Goal: Complete application form: Complete application form

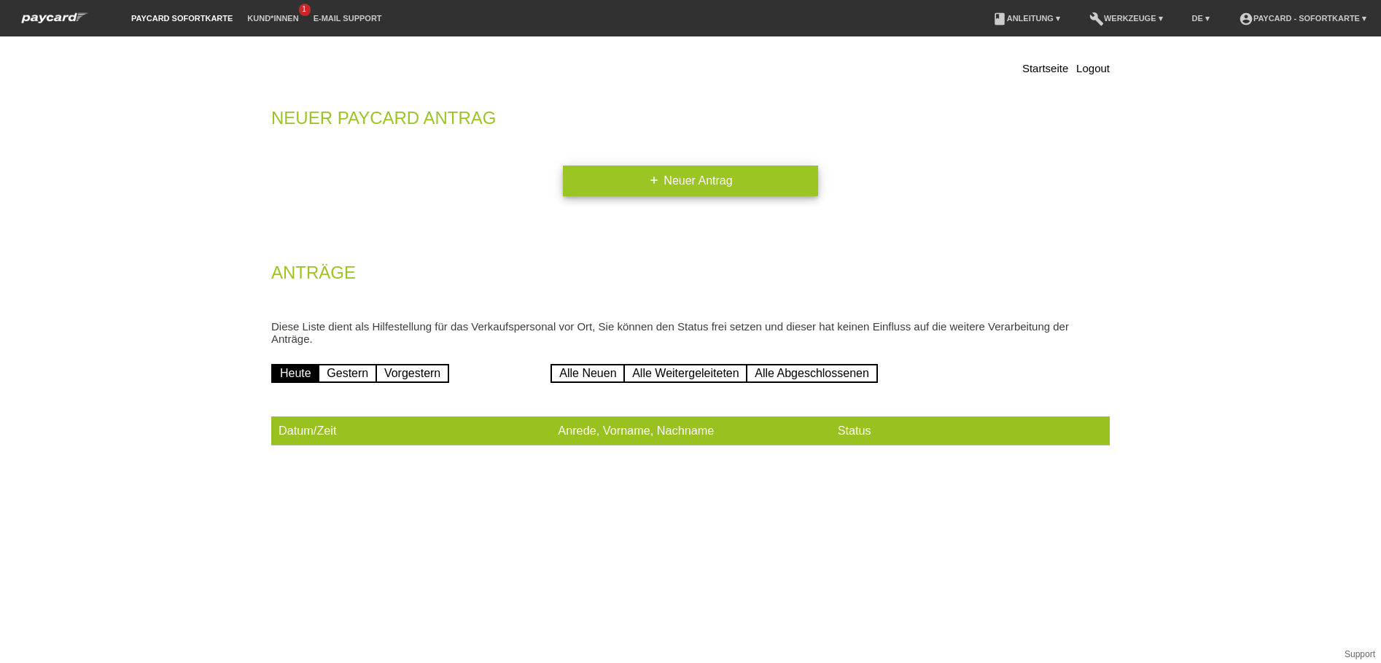
click at [678, 175] on link "add Neuer Antrag" at bounding box center [690, 180] width 255 height 31
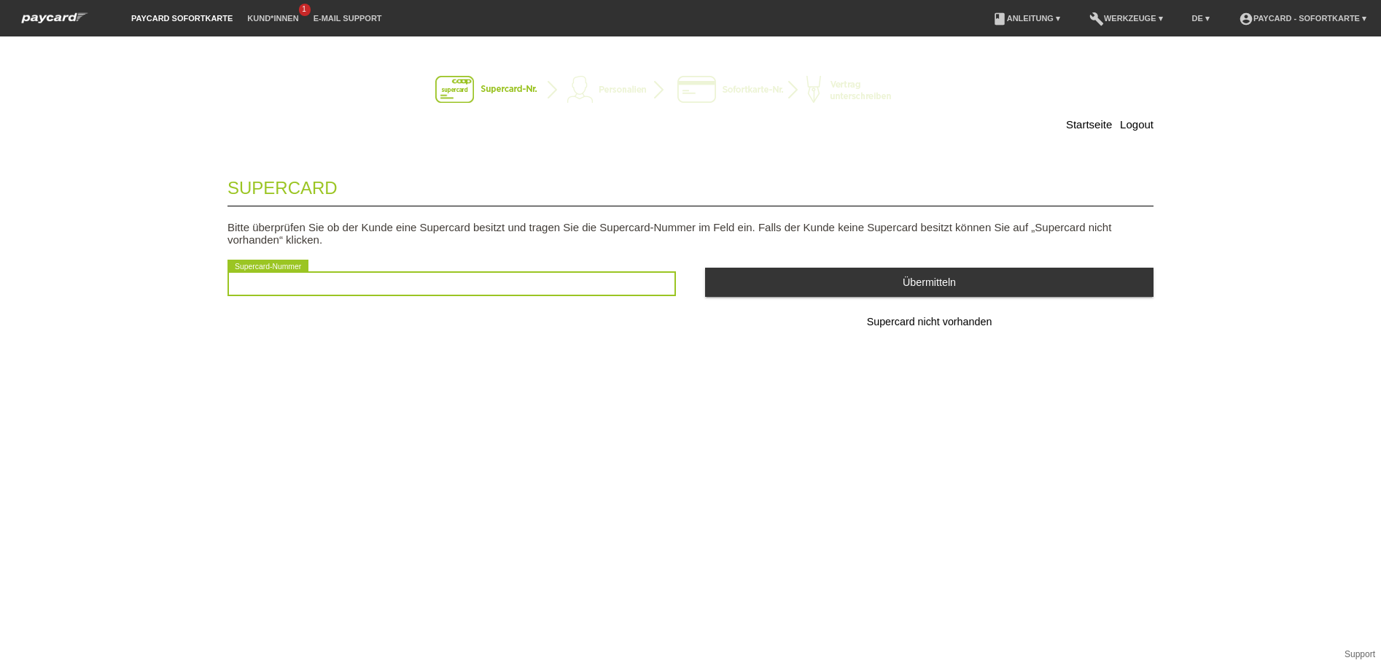
click at [322, 282] on input "text" at bounding box center [451, 283] width 448 height 25
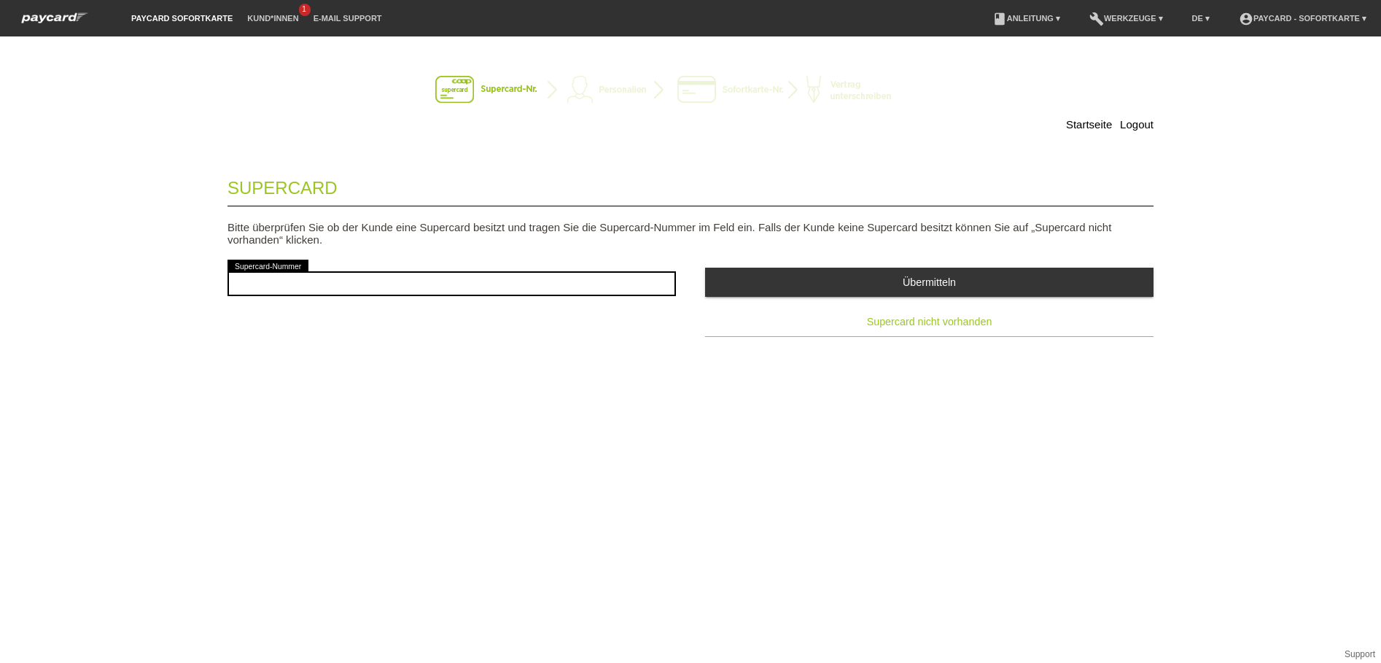
click at [887, 320] on span "Supercard nicht vorhanden" at bounding box center [929, 322] width 125 height 12
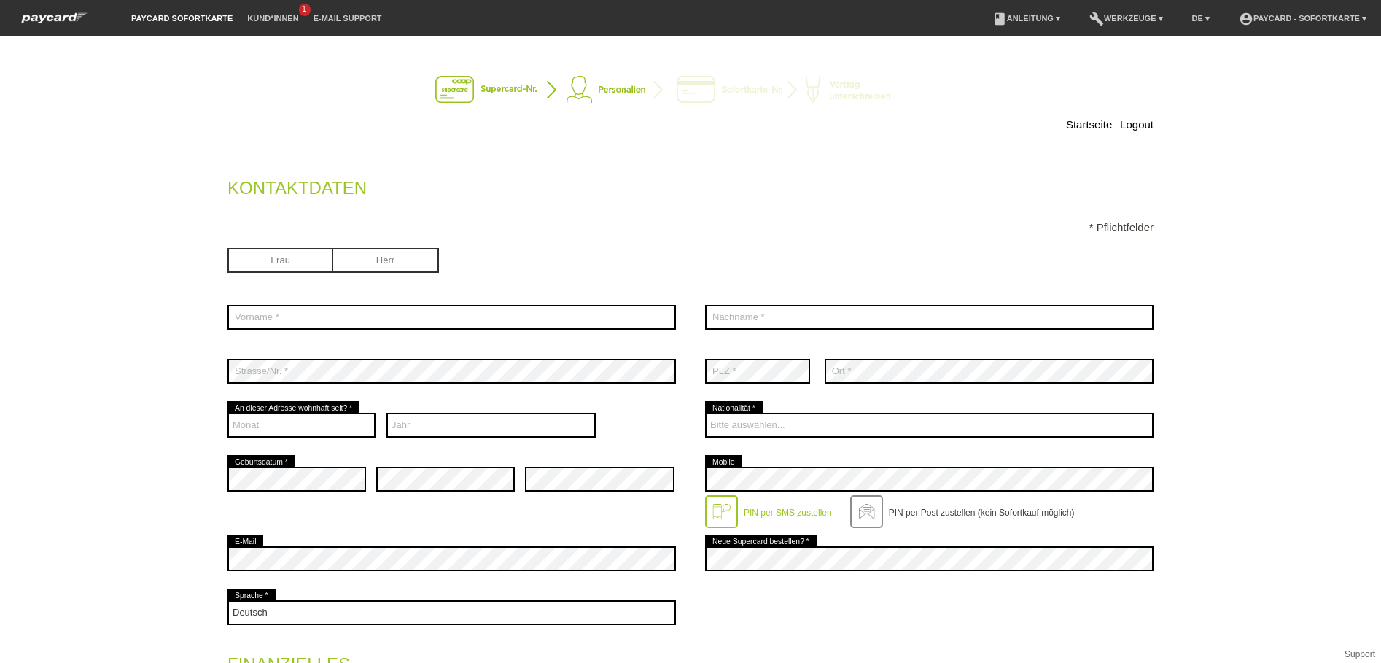
click at [258, 257] on input "radio" at bounding box center [280, 259] width 106 height 22
radio input "true"
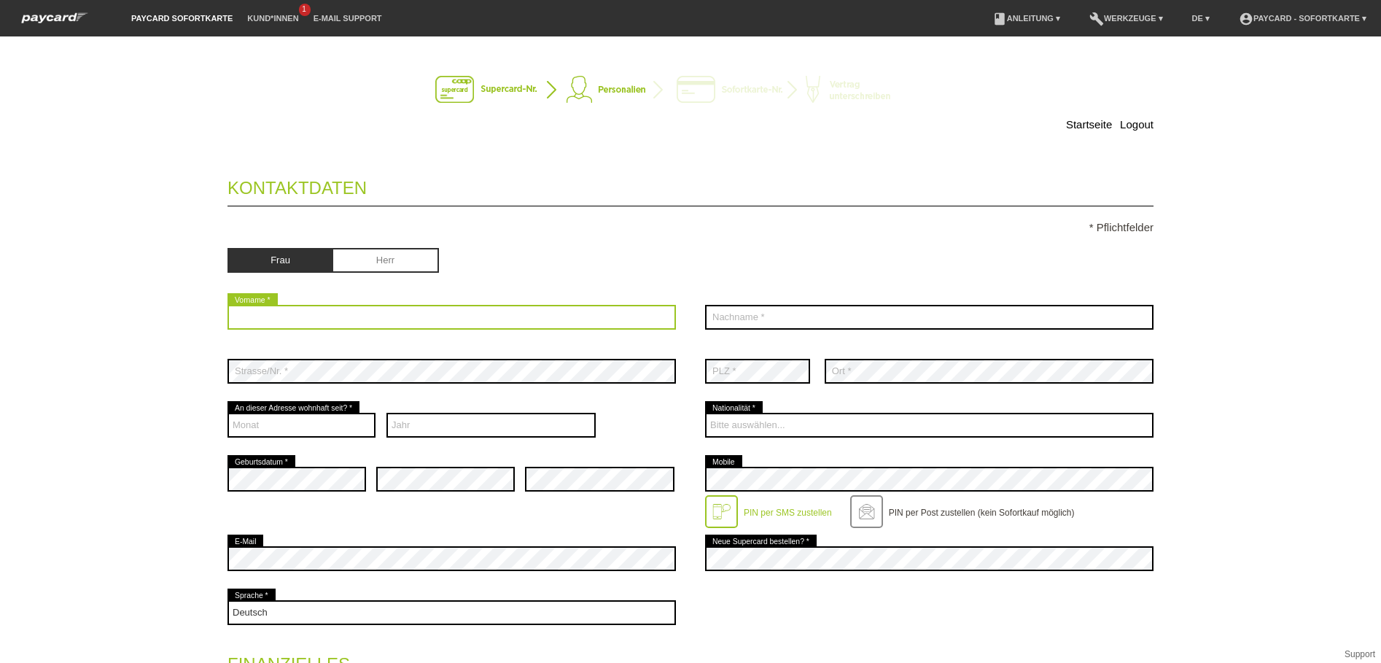
click at [249, 318] on input "text" at bounding box center [451, 317] width 448 height 25
type input "K"
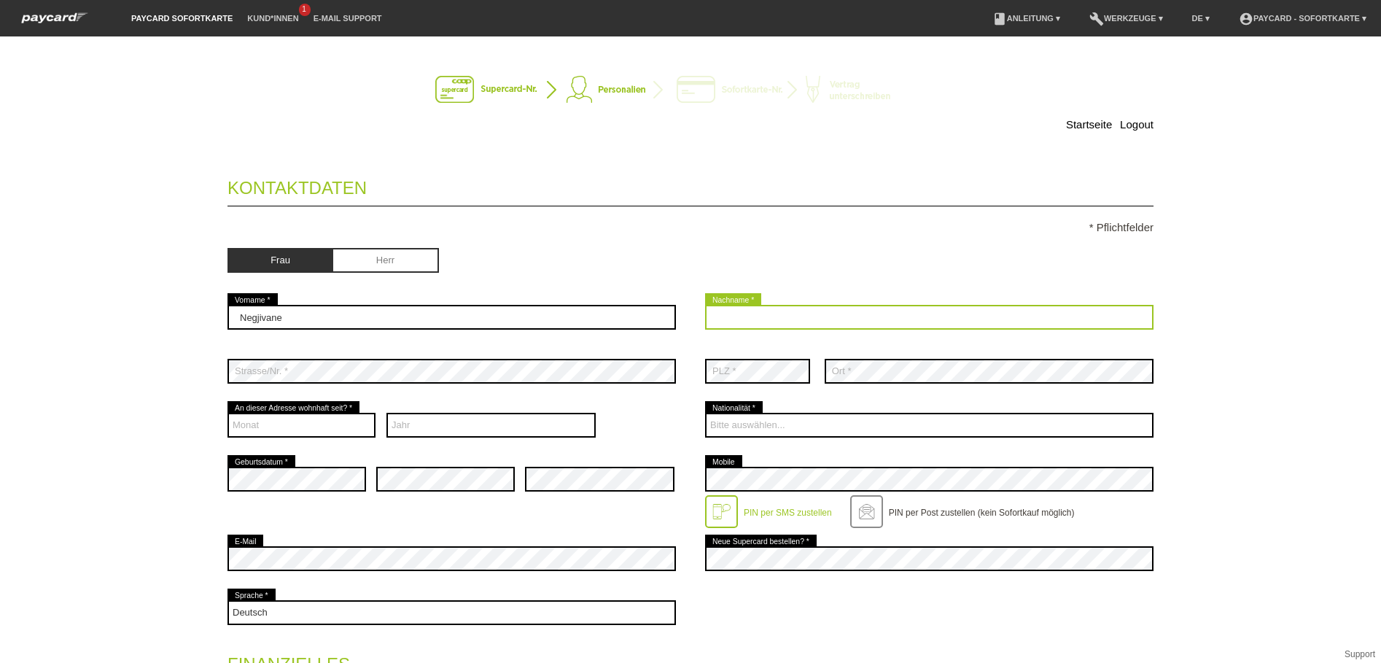
click at [765, 311] on input "text" at bounding box center [929, 317] width 448 height 25
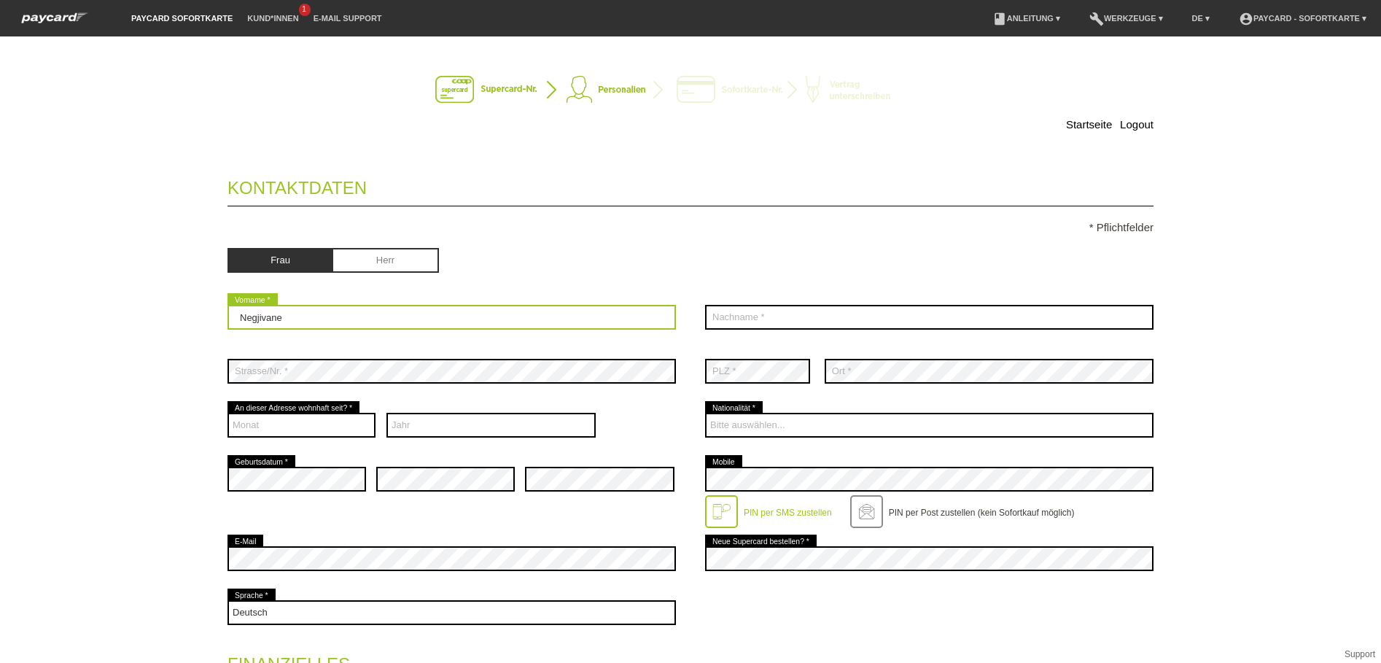
click at [247, 319] on input "Negjivane" at bounding box center [451, 317] width 448 height 25
type input "Nergjivane"
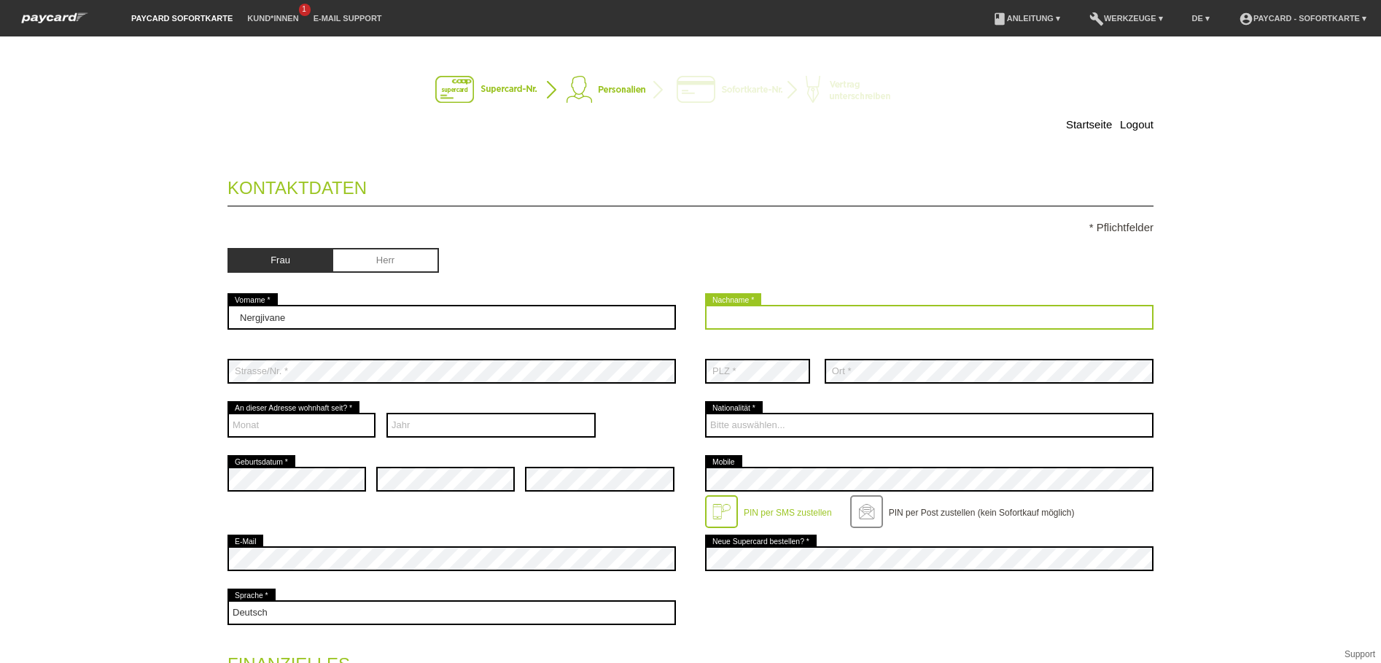
click at [781, 324] on input "text" at bounding box center [929, 317] width 448 height 25
type input "Kopp"
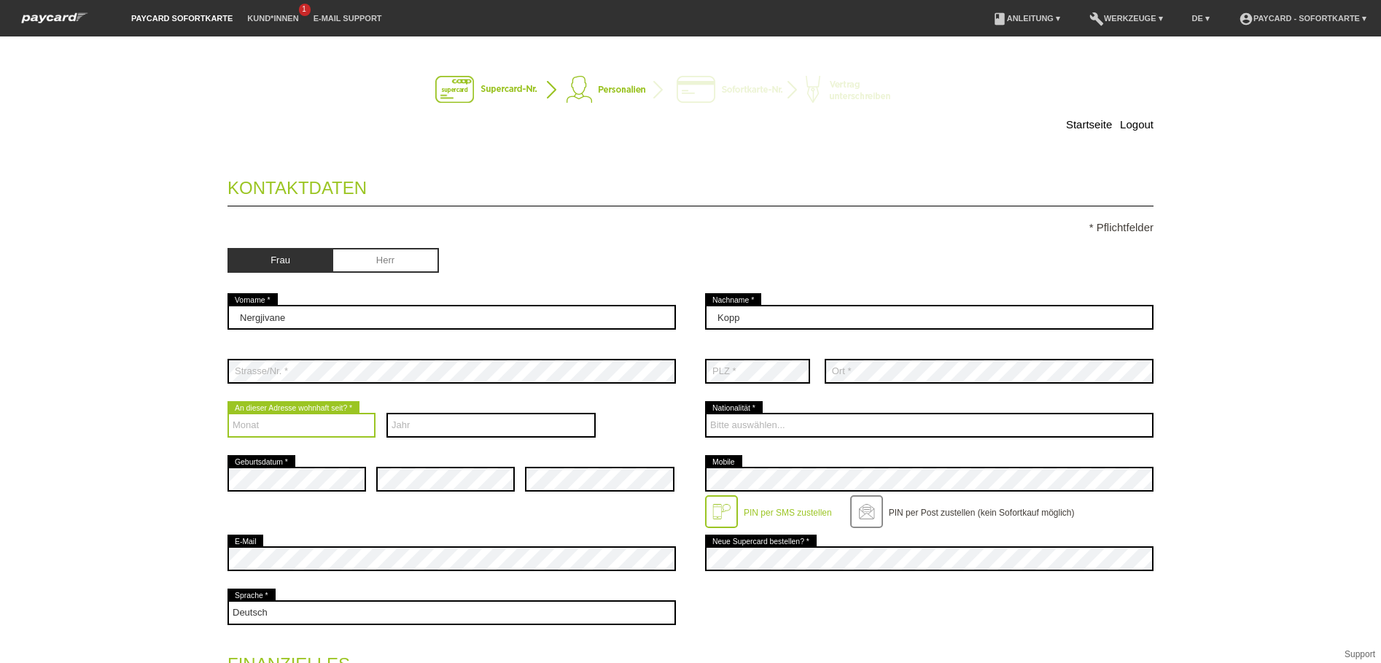
click at [288, 419] on select "Monat 01 02 03 04 05 06 07 08 09 10 11 12" at bounding box center [301, 425] width 148 height 25
select select "10"
click at [227, 413] on select "Monat 01 02 03 04 05 06 07 08 09 10 11 12" at bounding box center [301, 425] width 148 height 25
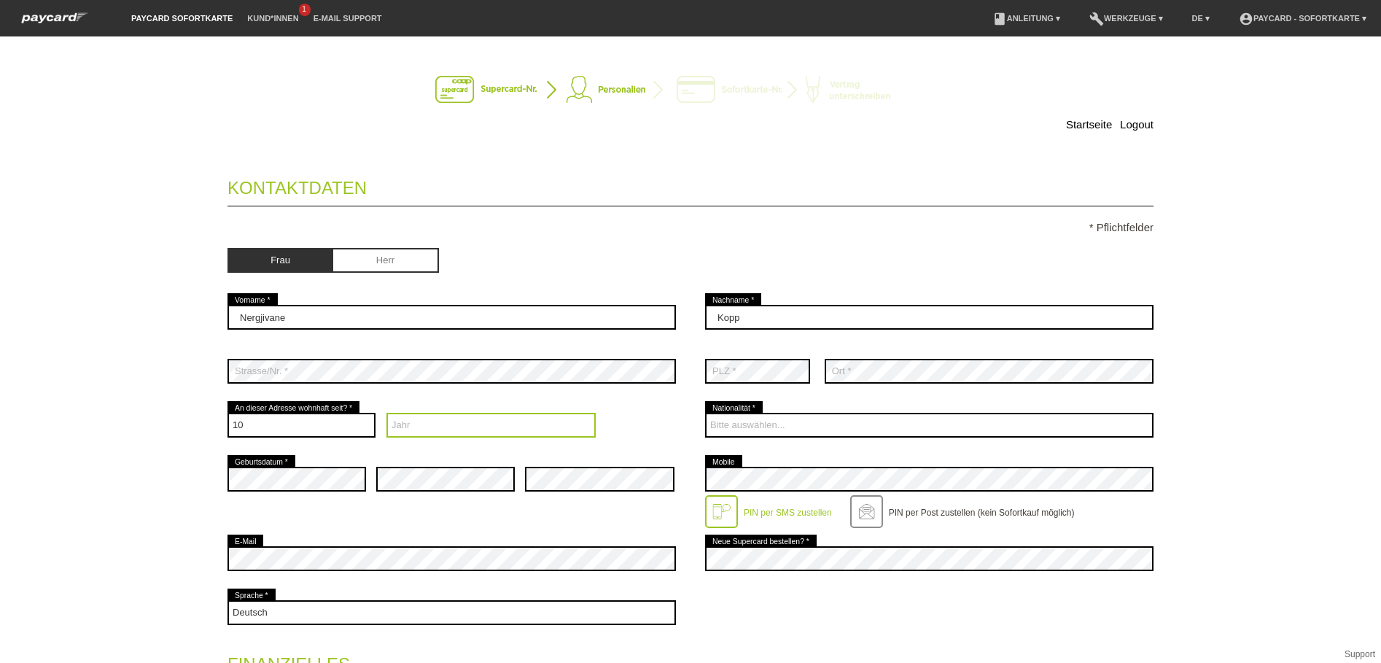
click at [423, 426] on select "Jahr 2025 2024 2023 2022 2021 2020 2019 2018 2017 2016" at bounding box center [491, 425] width 210 height 25
select select "2000"
click at [386, 413] on select "Jahr 2025 2024 2023 2022 2021 2020 2019 2018 2017 2016" at bounding box center [491, 425] width 210 height 25
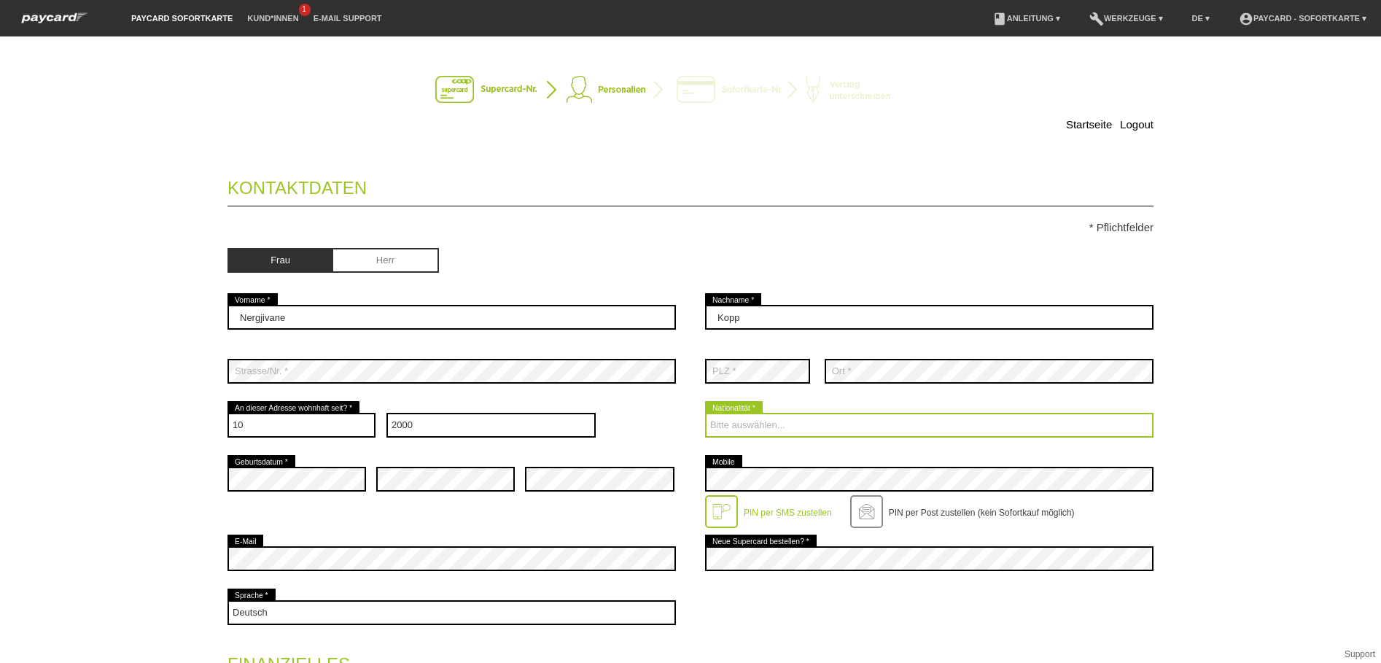
click at [834, 424] on select "Bitte auswählen... Schweiz Deutschland Liechtenstein Österreich ------------ Af…" at bounding box center [929, 425] width 448 height 25
select select "CH"
click at [705, 413] on select "Bitte auswählen... Schweiz Deutschland Liechtenstein Österreich ------------ Af…" at bounding box center [929, 425] width 448 height 25
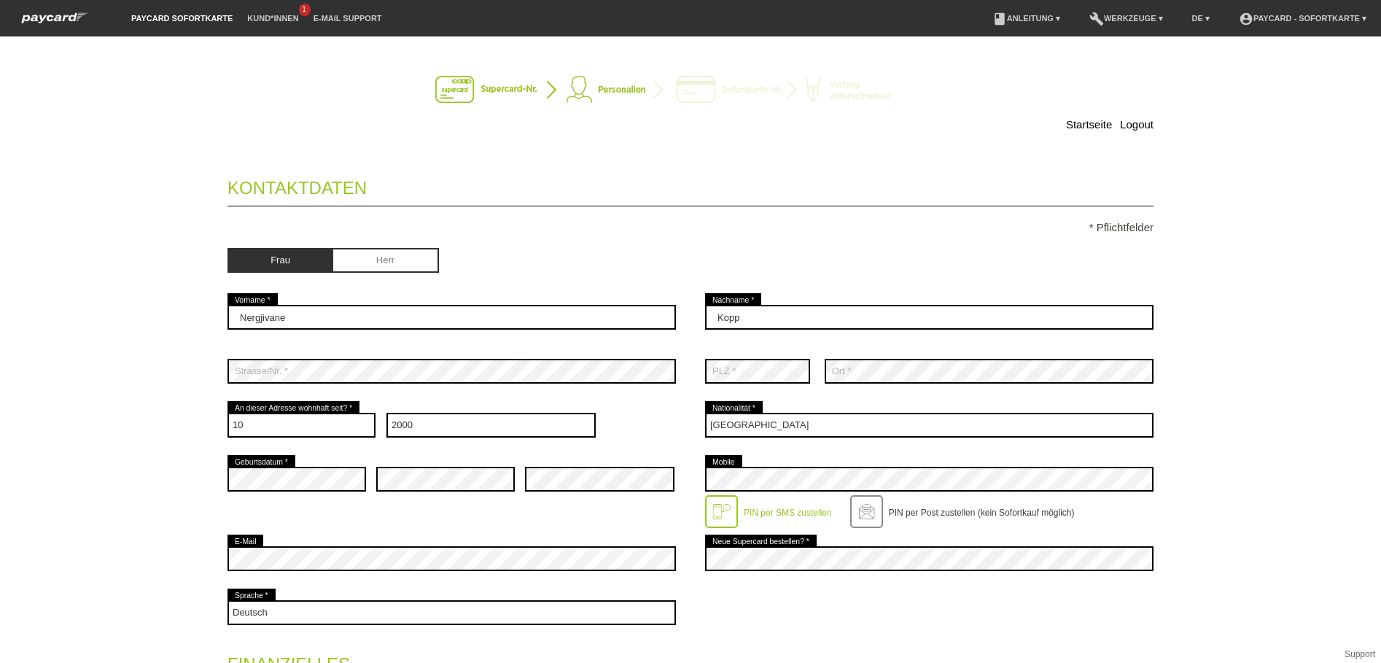
click at [61, 477] on div "Startseite Logout Kontaktdaten * Pflichtfelder Frau Herr 01" at bounding box center [690, 349] width 1381 height 626
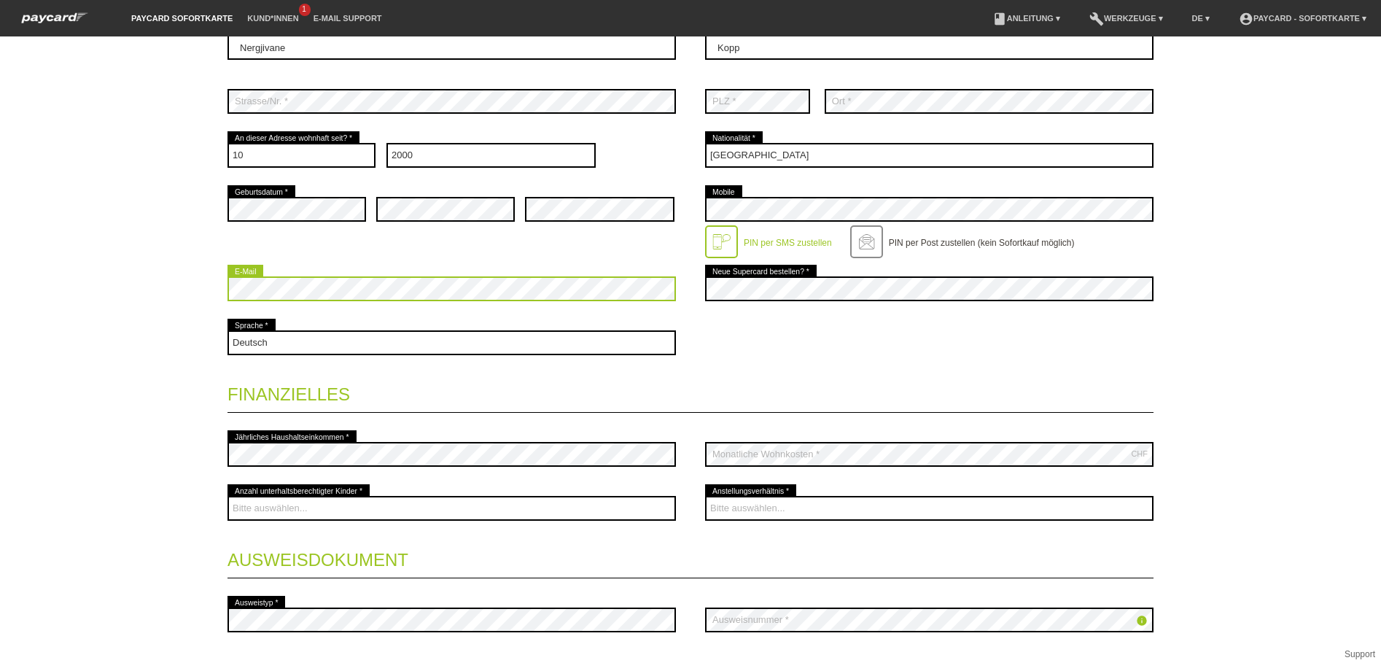
scroll to position [316, 0]
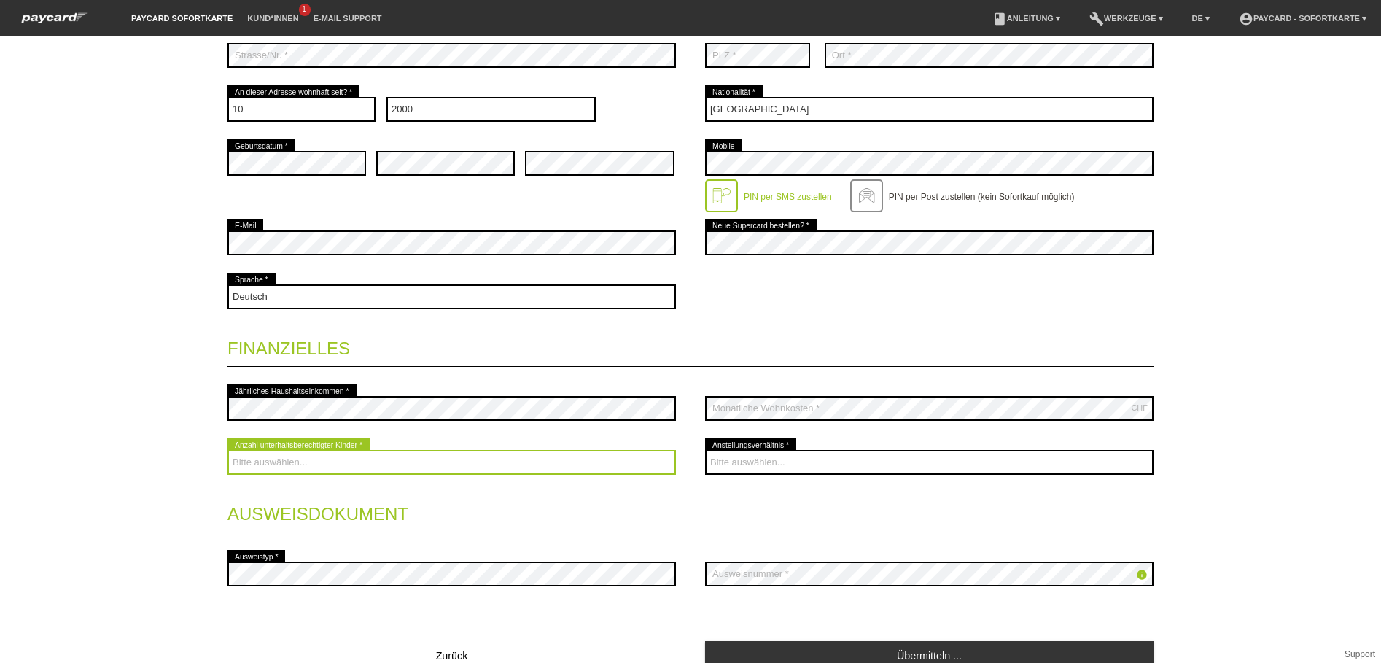
click at [300, 454] on select "Bitte auswählen... 0 1 2 3 4 5 6 7 8 9" at bounding box center [451, 462] width 448 height 25
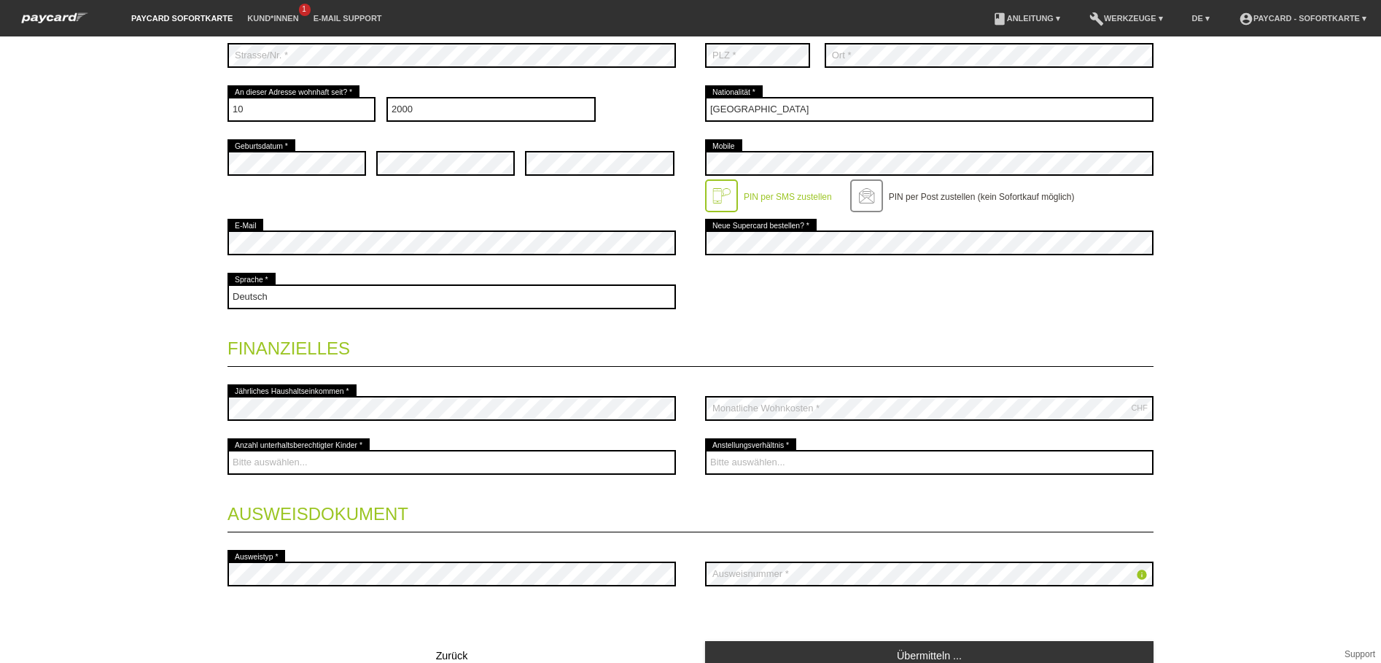
click at [87, 304] on div "Startseite Logout Kontaktdaten * Pflichtfelder Frau Herr 01" at bounding box center [690, 349] width 1381 height 626
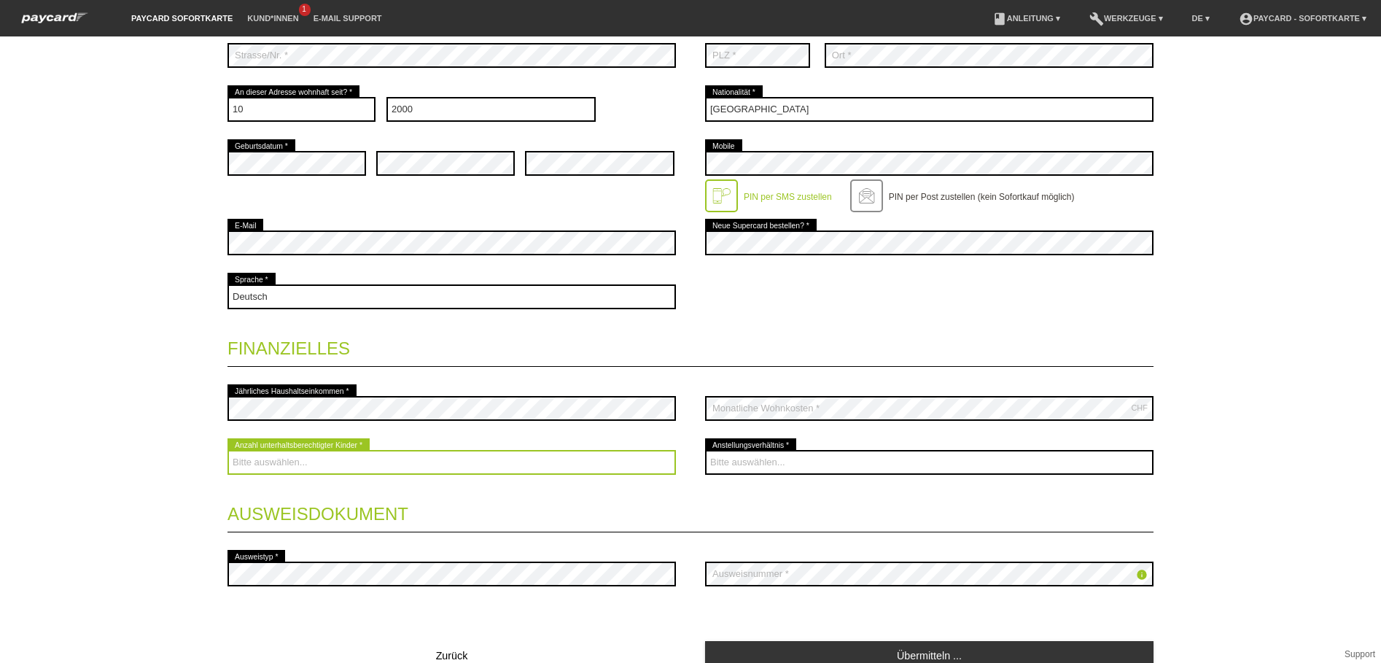
click at [278, 461] on select "Bitte auswählen... 0 1 2 3 4 5 6 7 8 9" at bounding box center [451, 462] width 448 height 25
select select "0"
click at [227, 450] on select "Bitte auswählen... 0 1 2 3 4 5 6 7 8 9" at bounding box center [451, 462] width 448 height 25
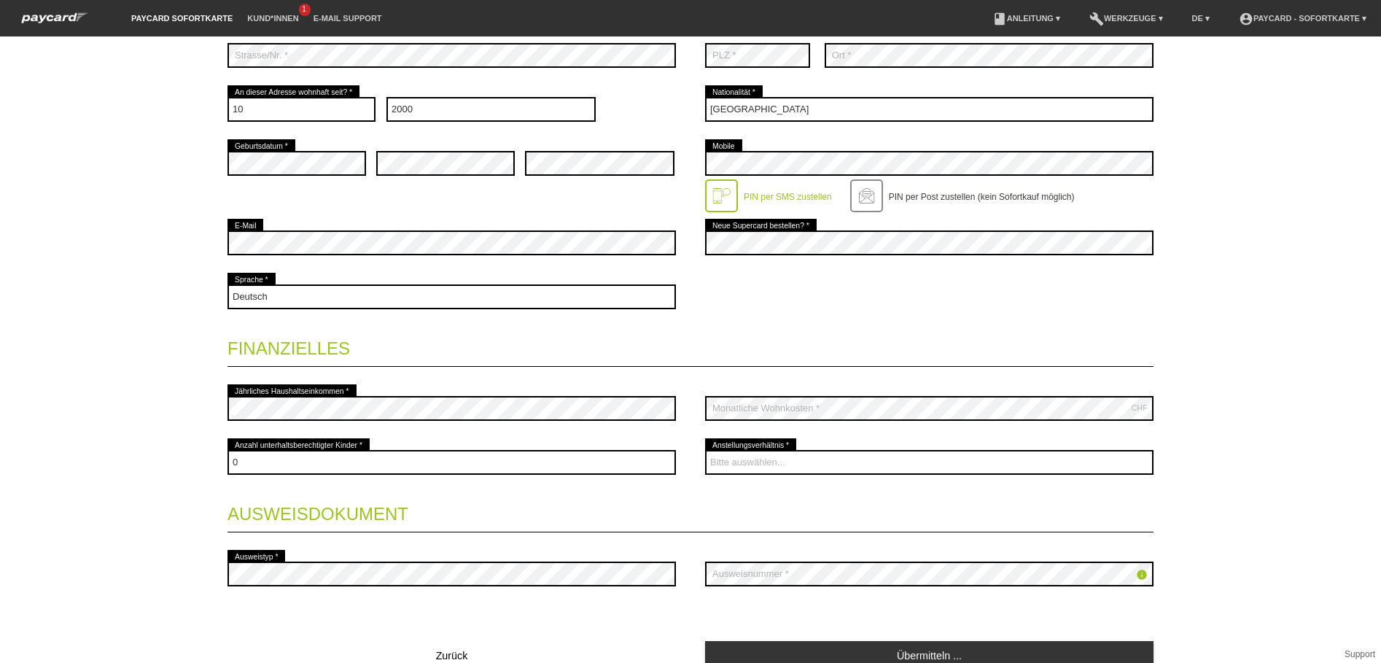
click at [110, 440] on div "Startseite Logout Kontaktdaten * Pflichtfelder Frau Herr 01" at bounding box center [690, 349] width 1381 height 626
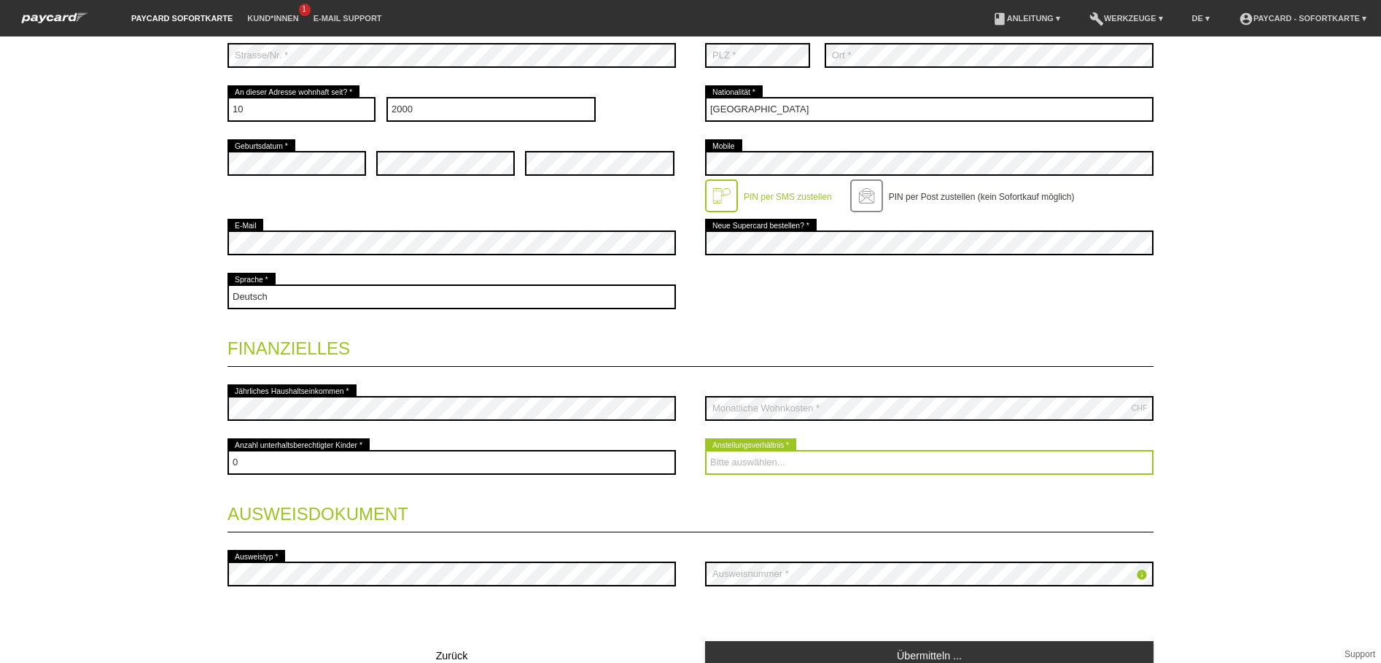
click at [770, 455] on select "Bitte auswählen... Unbefristet Befristet Lehrling/Student Pensioniert Nicht arb…" at bounding box center [929, 462] width 448 height 25
click at [773, 463] on select "Bitte auswählen... Unbefristet Befristet Lehrling/Student Pensioniert Nicht arb…" at bounding box center [929, 462] width 448 height 25
select select "UNEMPLOYED"
click at [705, 450] on select "Bitte auswählen... Unbefristet Befristet Lehrling/Student Pensioniert Nicht arb…" at bounding box center [929, 462] width 448 height 25
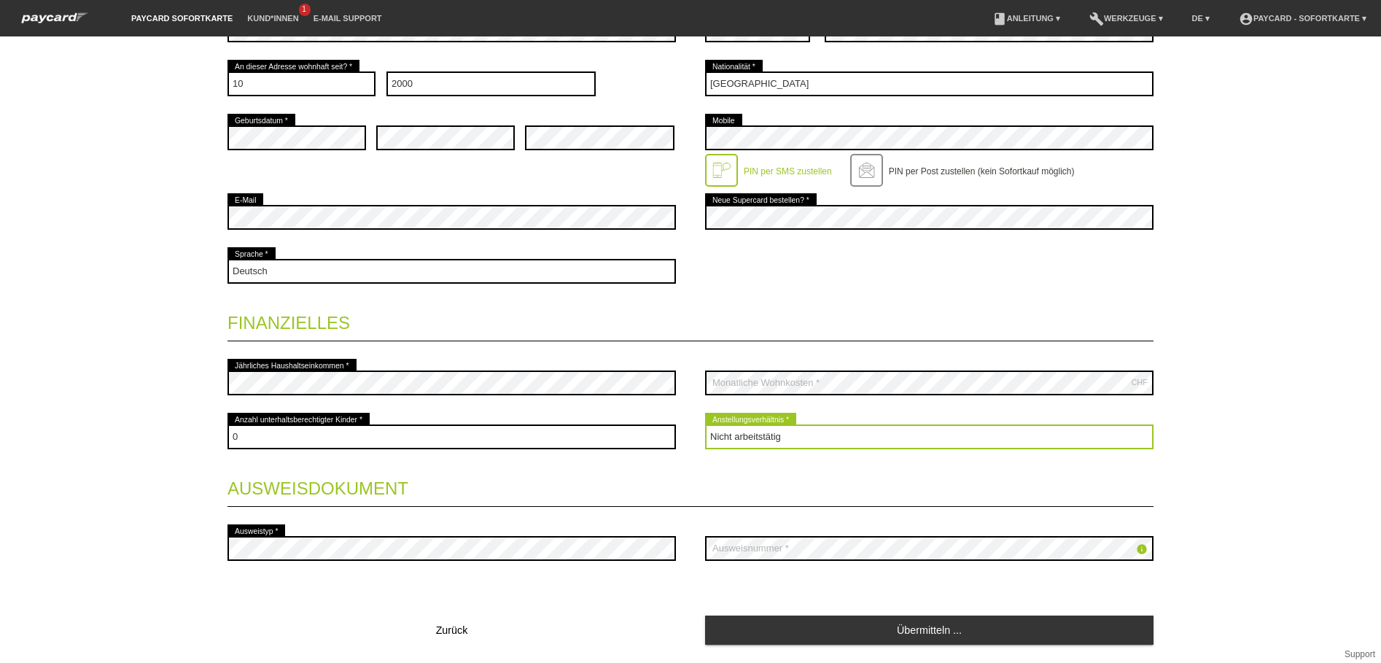
scroll to position [383, 0]
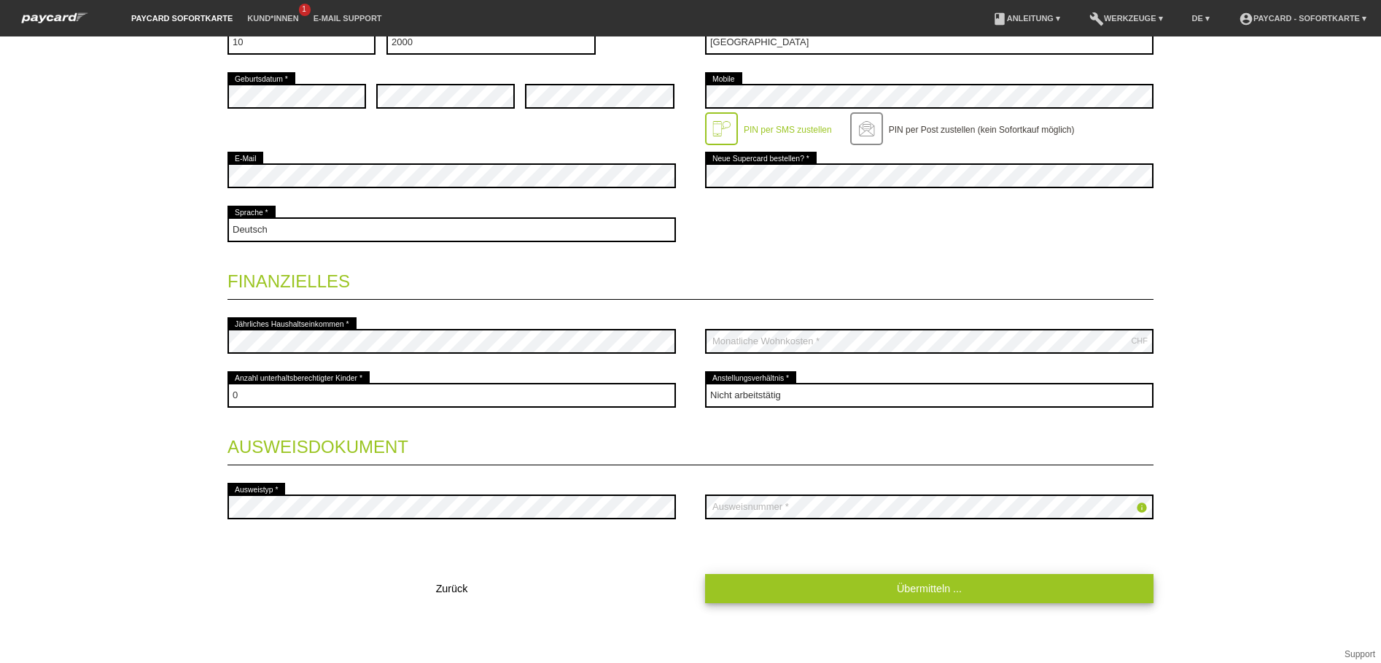
click at [918, 585] on link "Übermitteln ..." at bounding box center [929, 588] width 448 height 28
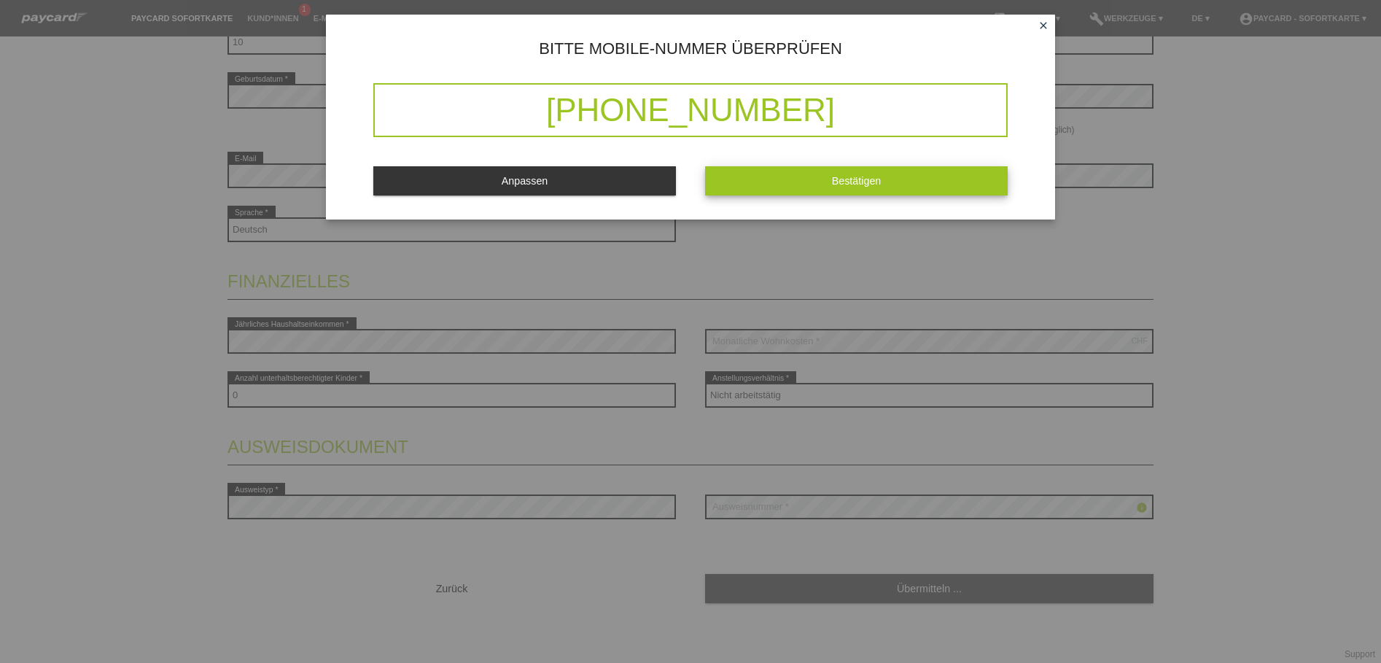
click at [850, 173] on button "Bestätigen" at bounding box center [856, 180] width 303 height 28
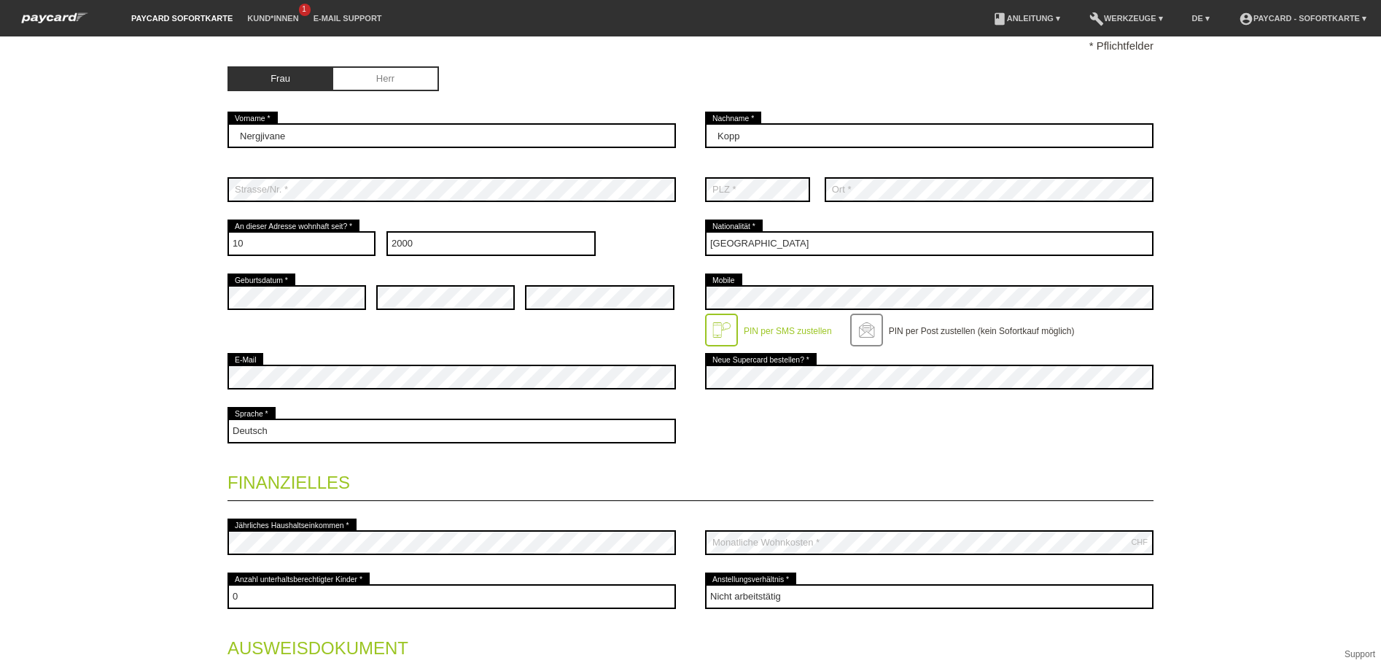
scroll to position [1, 0]
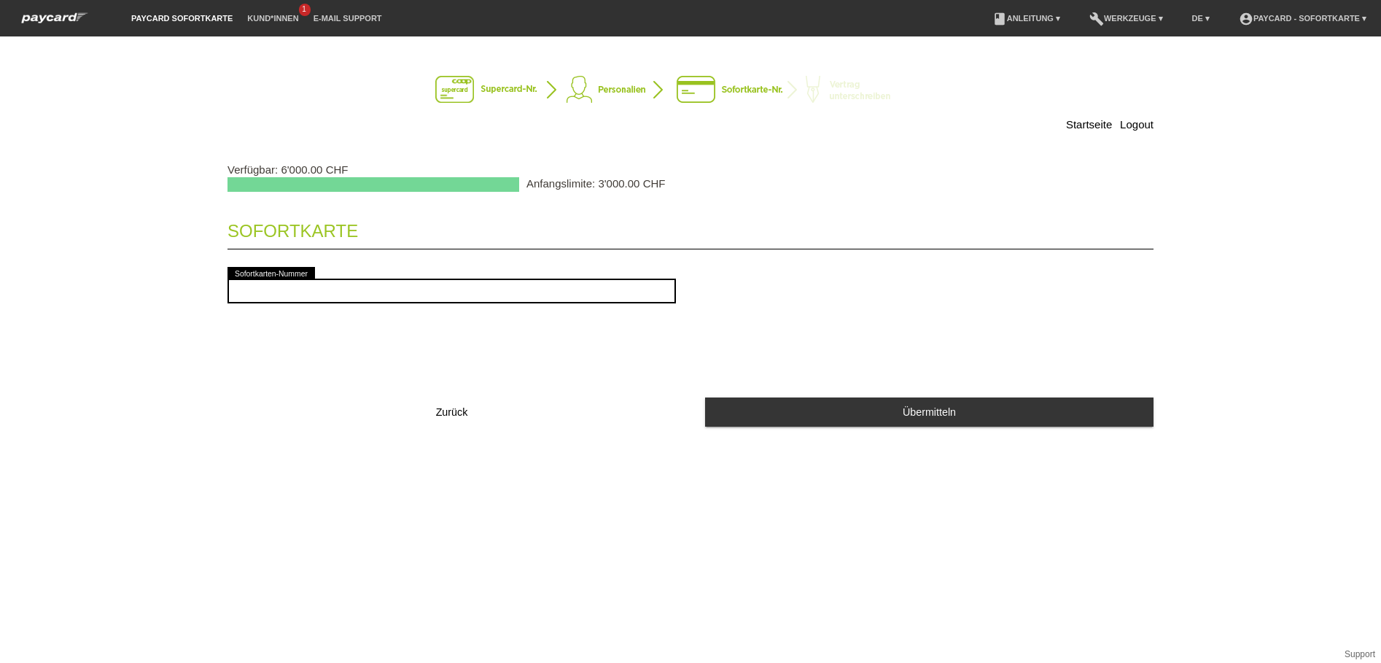
click at [640, 182] on p "Anfangslimite: 3'000.00 CHF" at bounding box center [595, 183] width 139 height 12
click at [629, 184] on p "Anfangslimite: 3'000.00 CHF" at bounding box center [595, 183] width 139 height 12
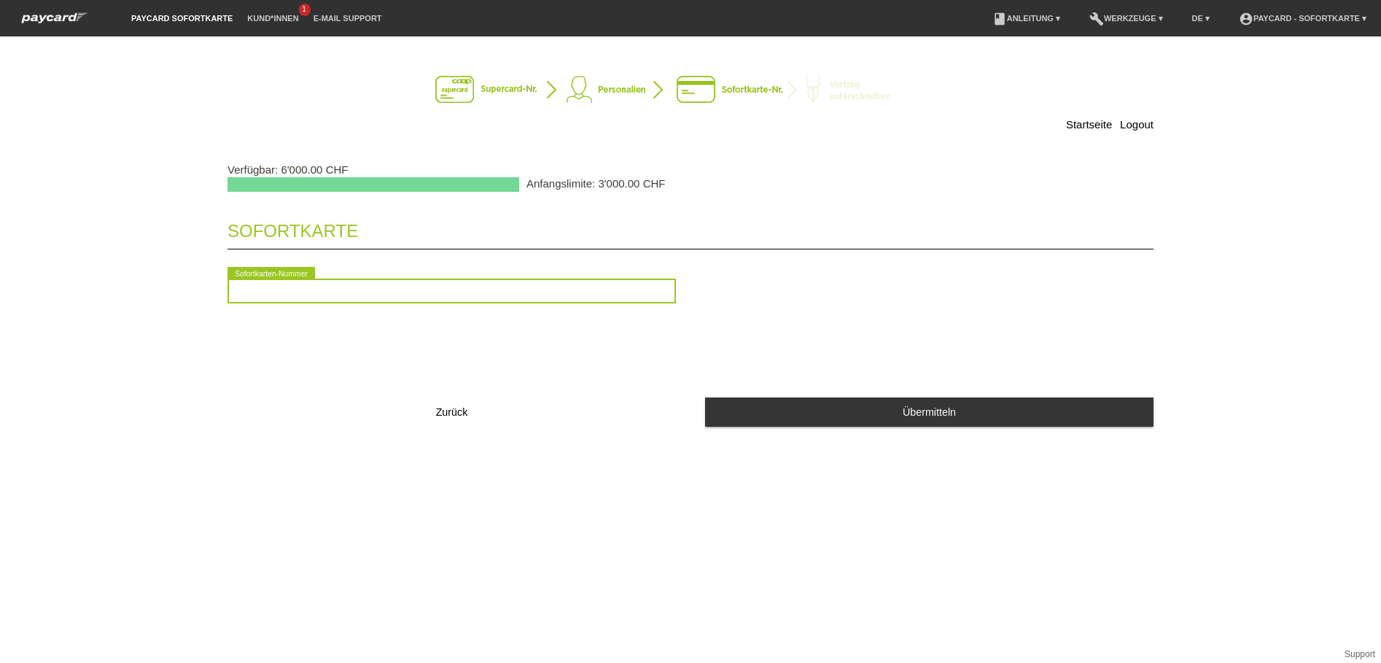
click at [270, 289] on input "text" at bounding box center [451, 290] width 448 height 25
click at [276, 289] on input "text" at bounding box center [451, 290] width 448 height 25
type input "4"
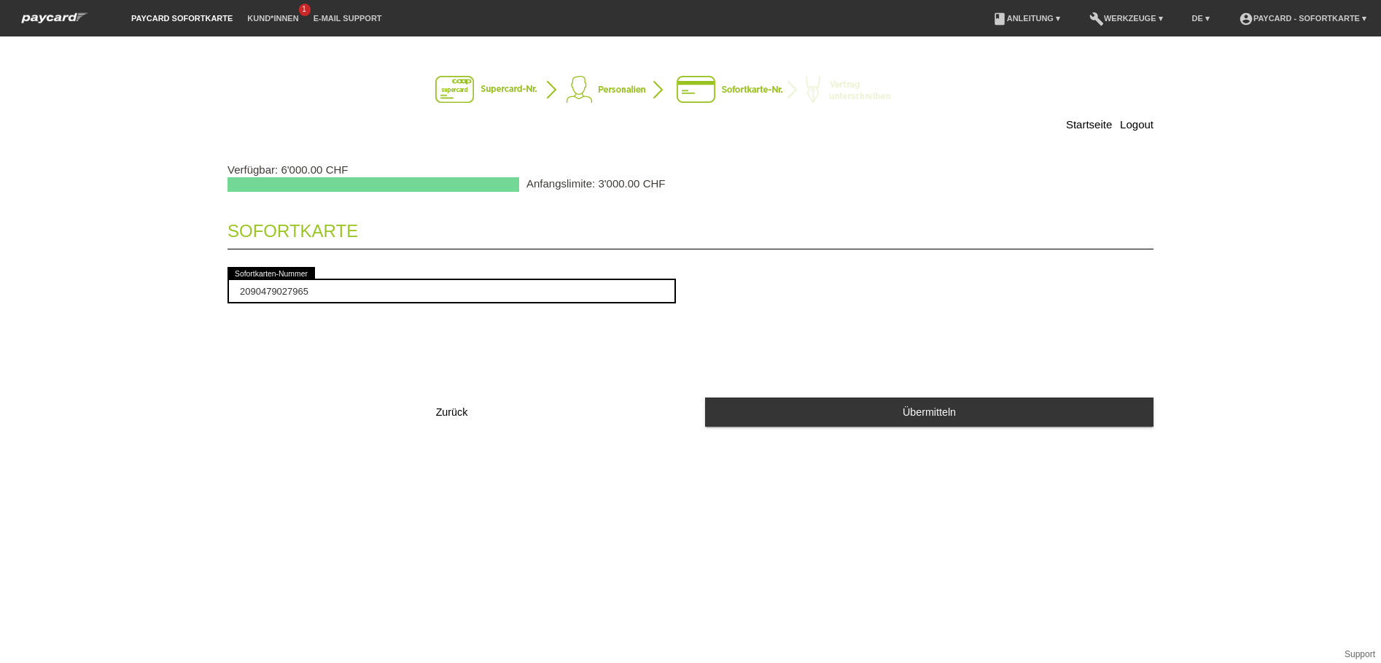
click at [386, 372] on div "Sofortkarte 2090479027965 error Sofortkarten-Nummer Zurück Übermitteln" at bounding box center [690, 323] width 926 height 235
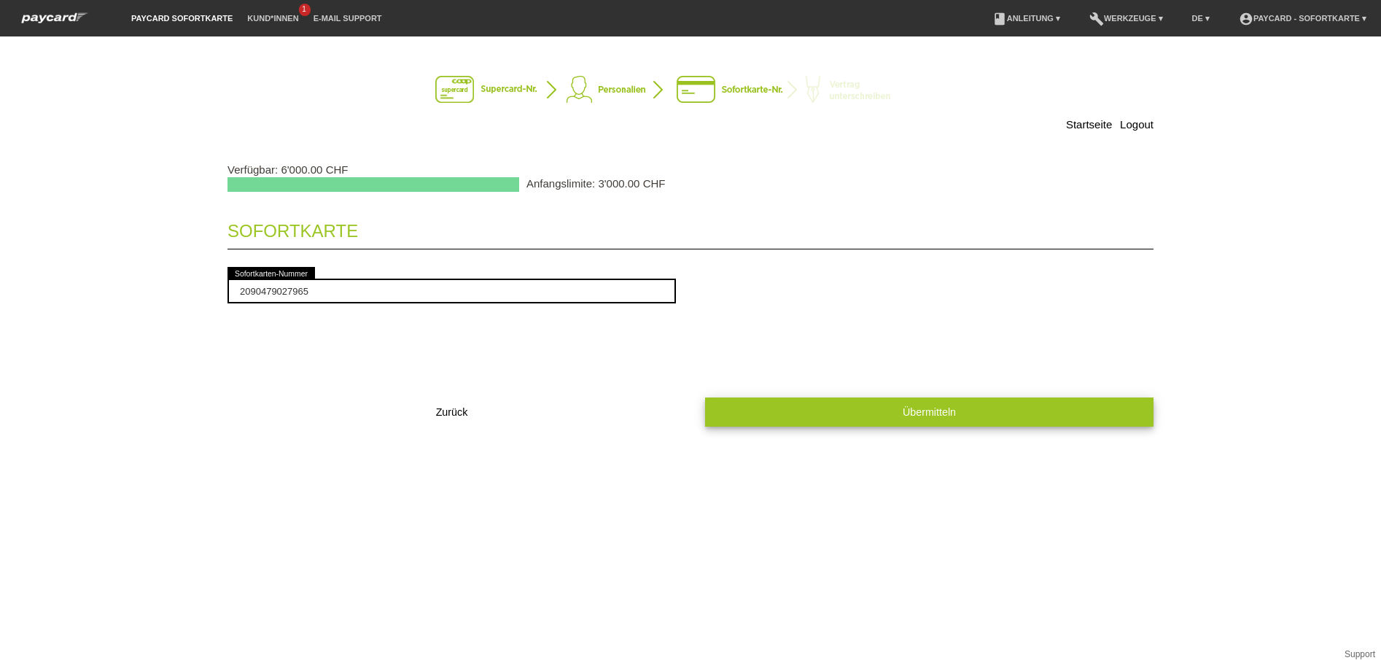
click at [935, 418] on button "Übermitteln" at bounding box center [929, 411] width 448 height 28
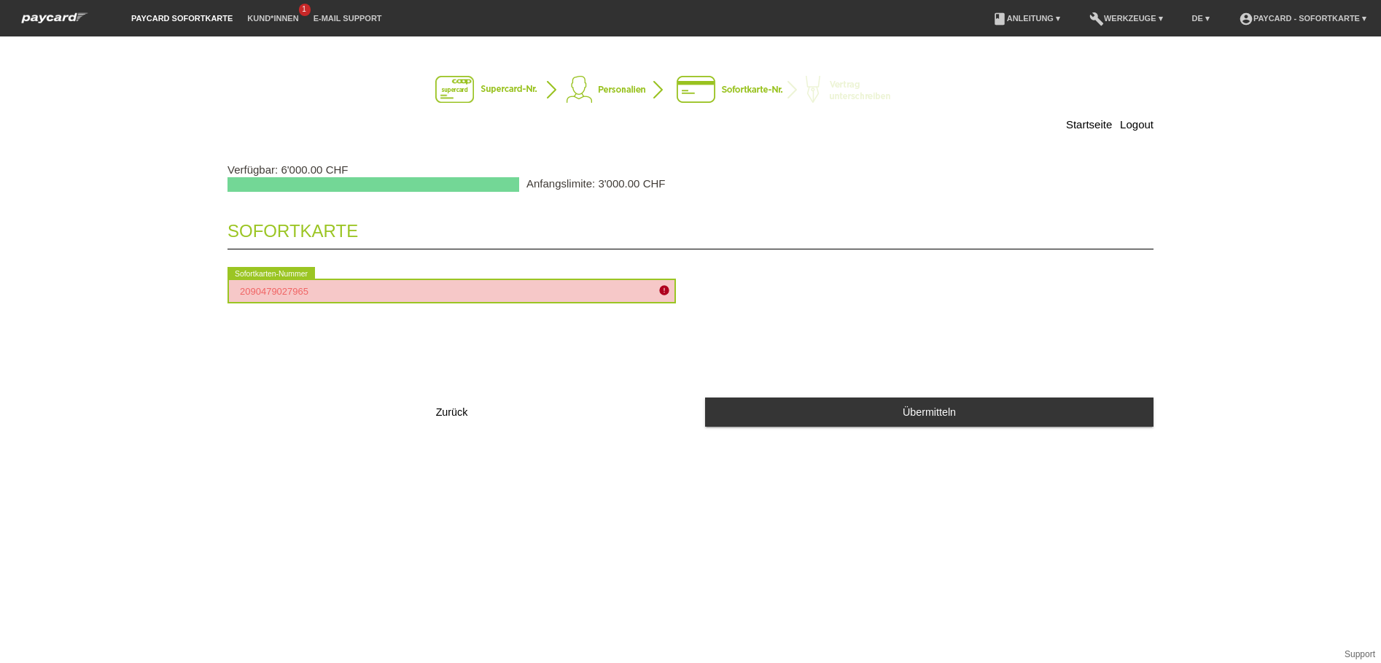
drag, startPoint x: 402, startPoint y: 295, endPoint x: 62, endPoint y: 278, distance: 340.8
click at [63, 278] on div "Startseite Logout Verfügbar: 6'000.00 CHF Anfangslimite: 3'000.00 CHF Sofortkar…" at bounding box center [690, 349] width 1381 height 626
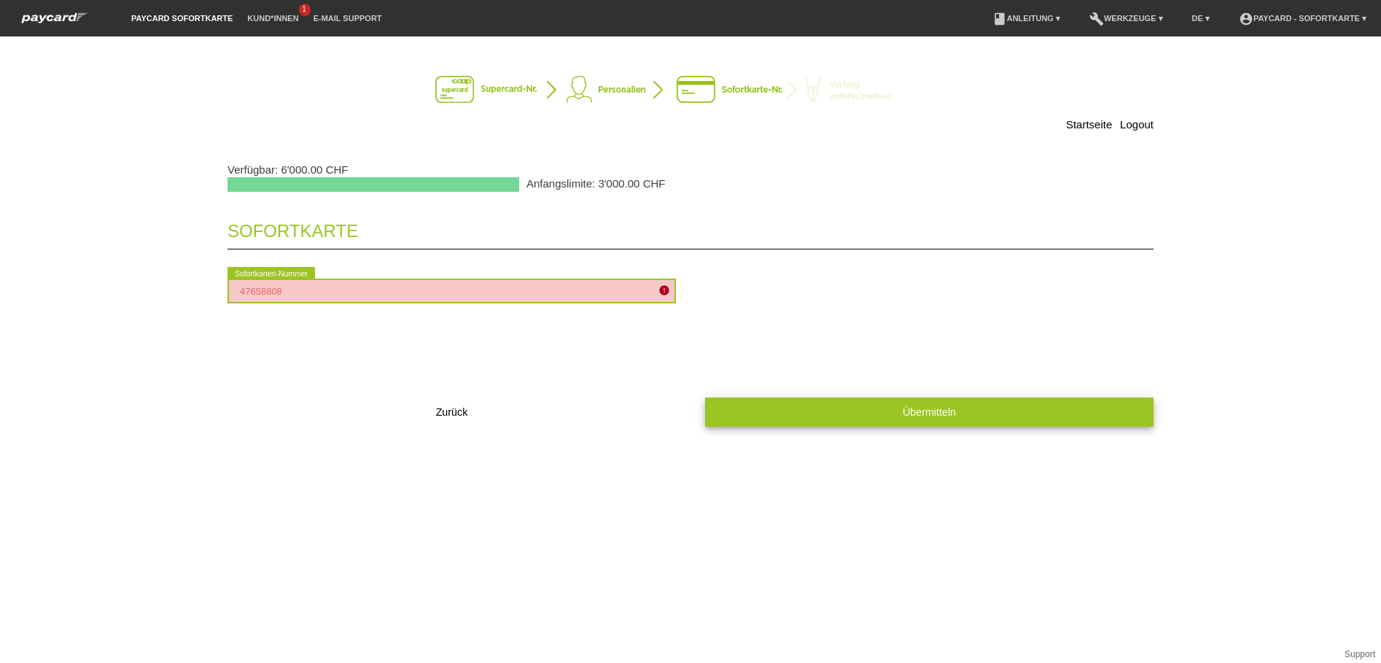
type input "47658808"
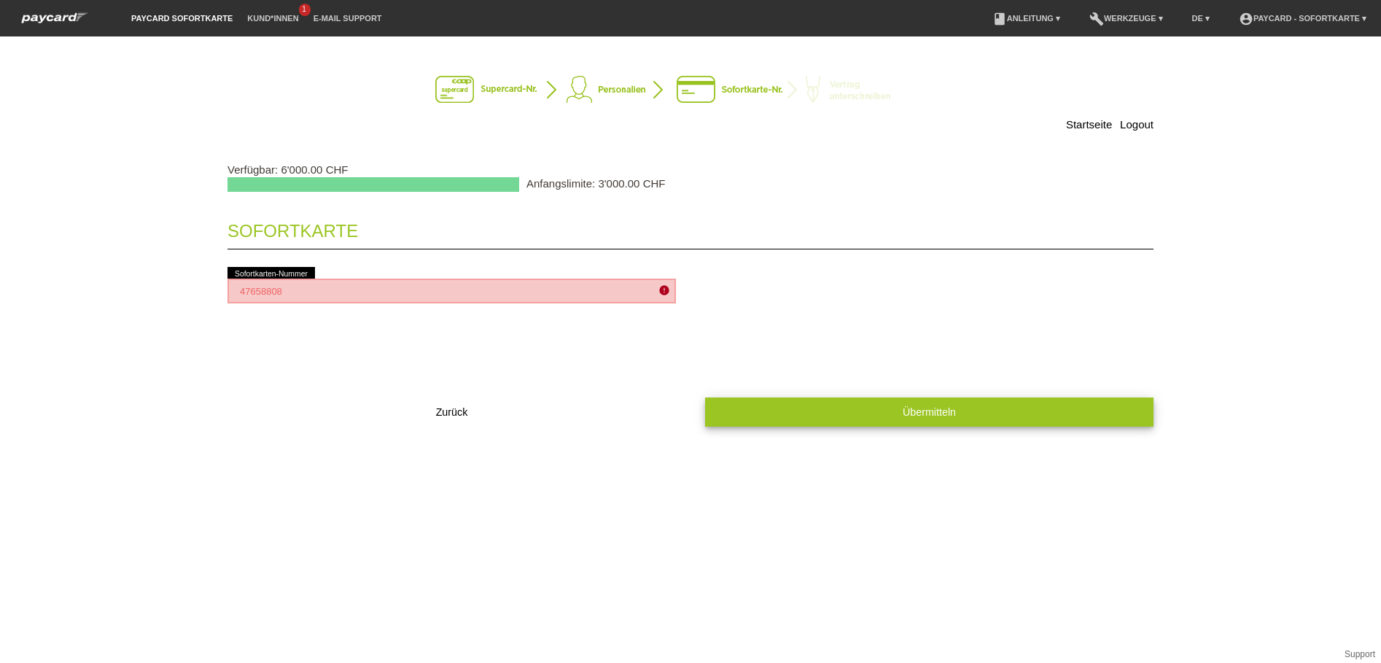
click at [892, 407] on button "Übermitteln" at bounding box center [929, 411] width 448 height 28
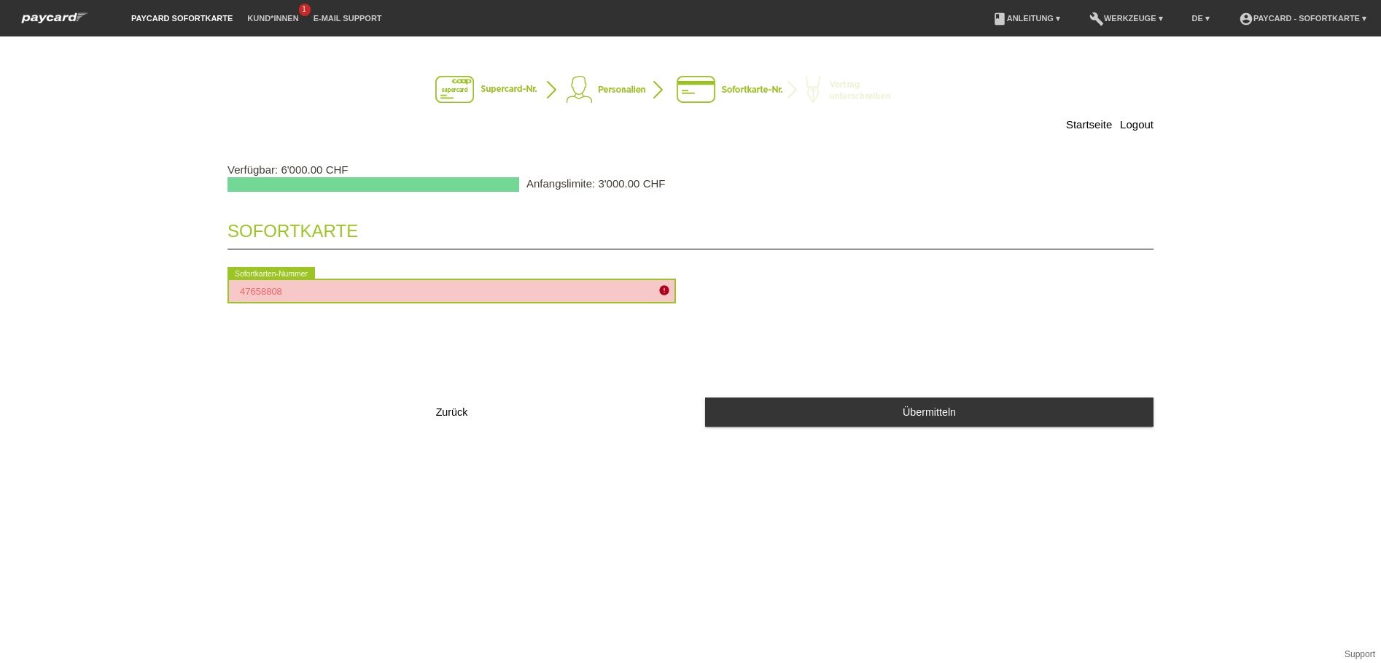
click at [461, 296] on input "47658808" at bounding box center [451, 290] width 448 height 25
drag, startPoint x: 559, startPoint y: 288, endPoint x: 17, endPoint y: 279, distance: 542.4
click at [17, 279] on div "Startseite Logout Verfügbar: 6'000.00 CHF Anfangslimite: 3'000.00 CHF Sofortkar…" at bounding box center [690, 349] width 1381 height 626
type input "4"
drag, startPoint x: 339, startPoint y: 292, endPoint x: 63, endPoint y: 277, distance: 276.7
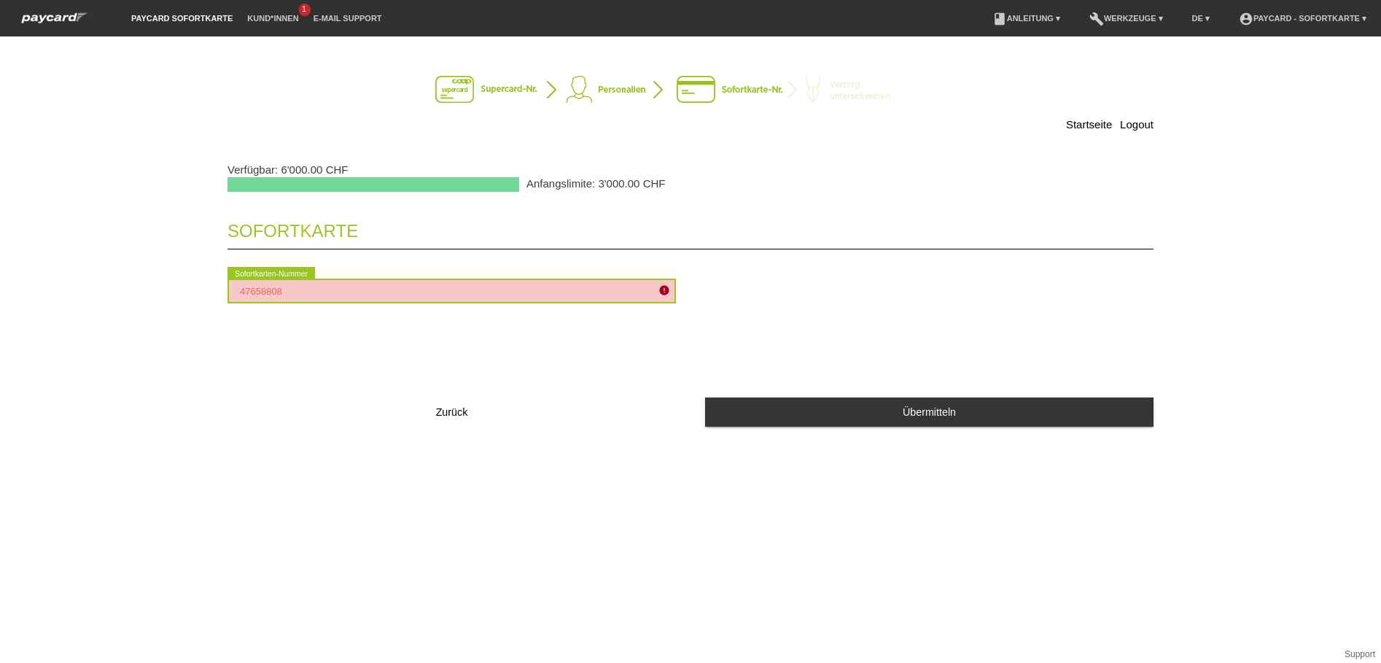
click at [63, 277] on div "Startseite Logout Verfügbar: 6'000.00 CHF Anfangslimite: 3'000.00 CHF Sofortkar…" at bounding box center [690, 349] width 1381 height 626
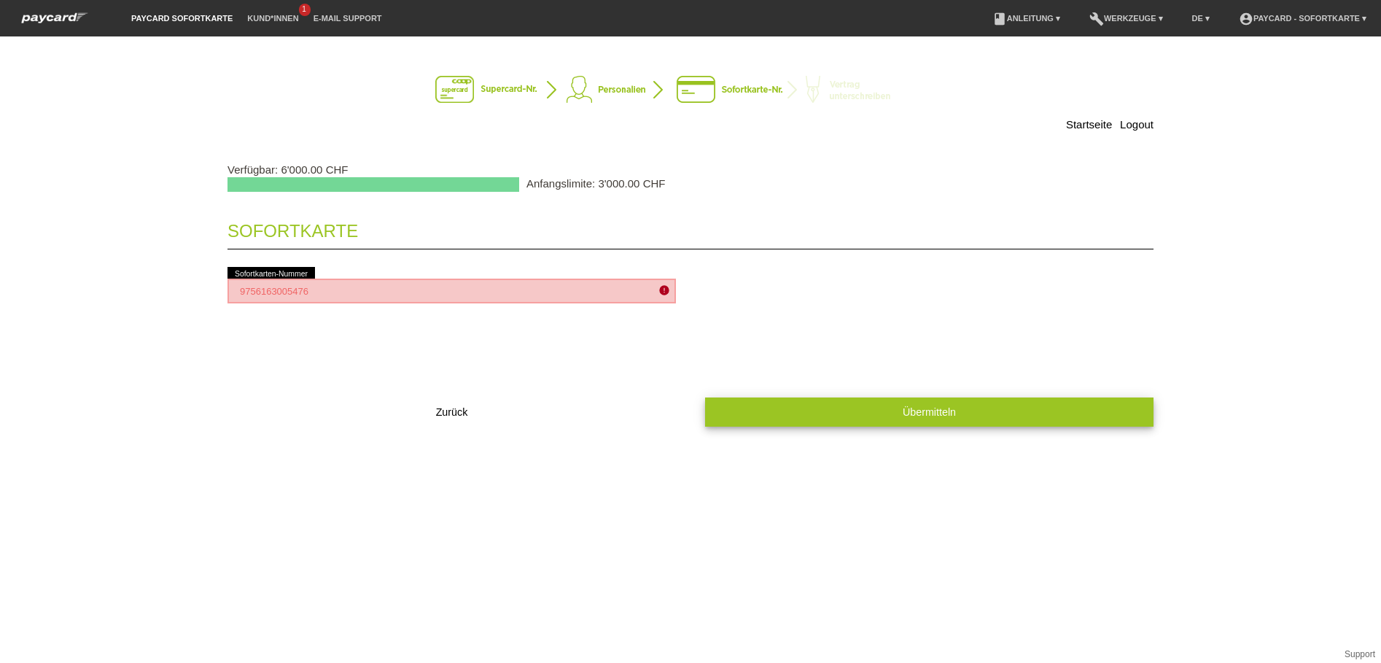
click at [933, 408] on span "Übermitteln" at bounding box center [928, 412] width 53 height 12
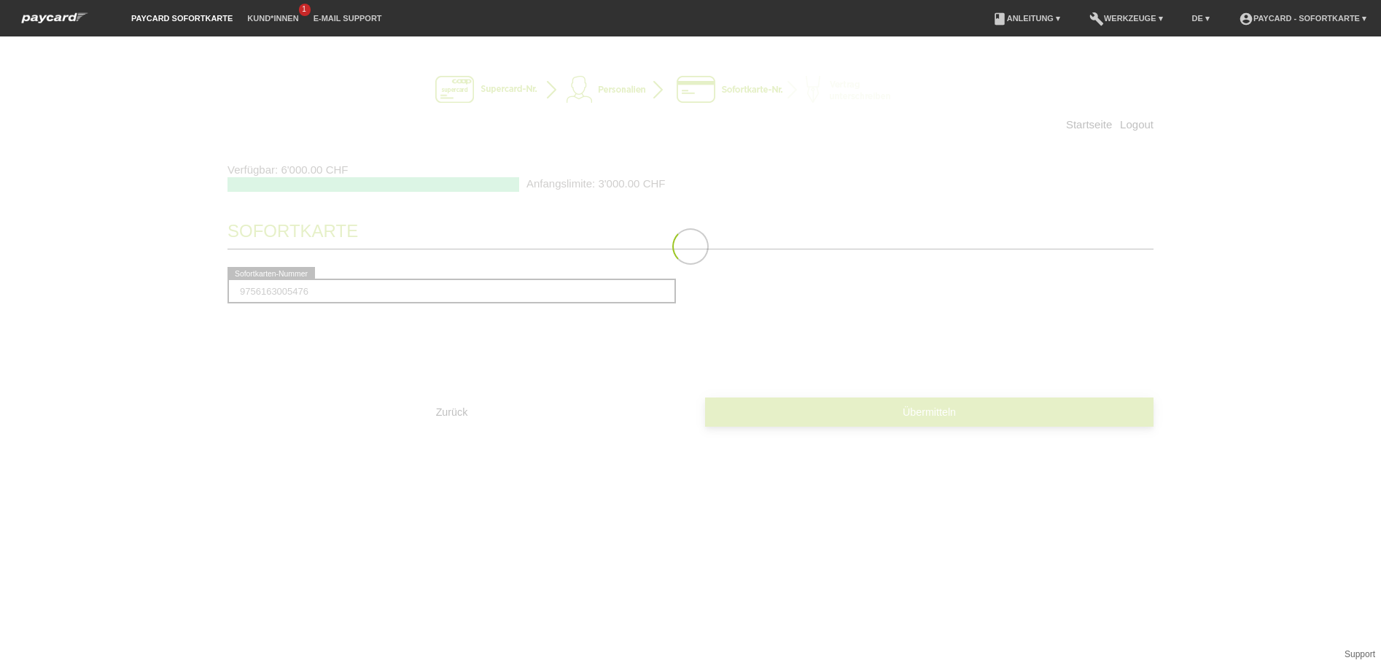
click at [933, 408] on div at bounding box center [690, 246] width 1021 height 391
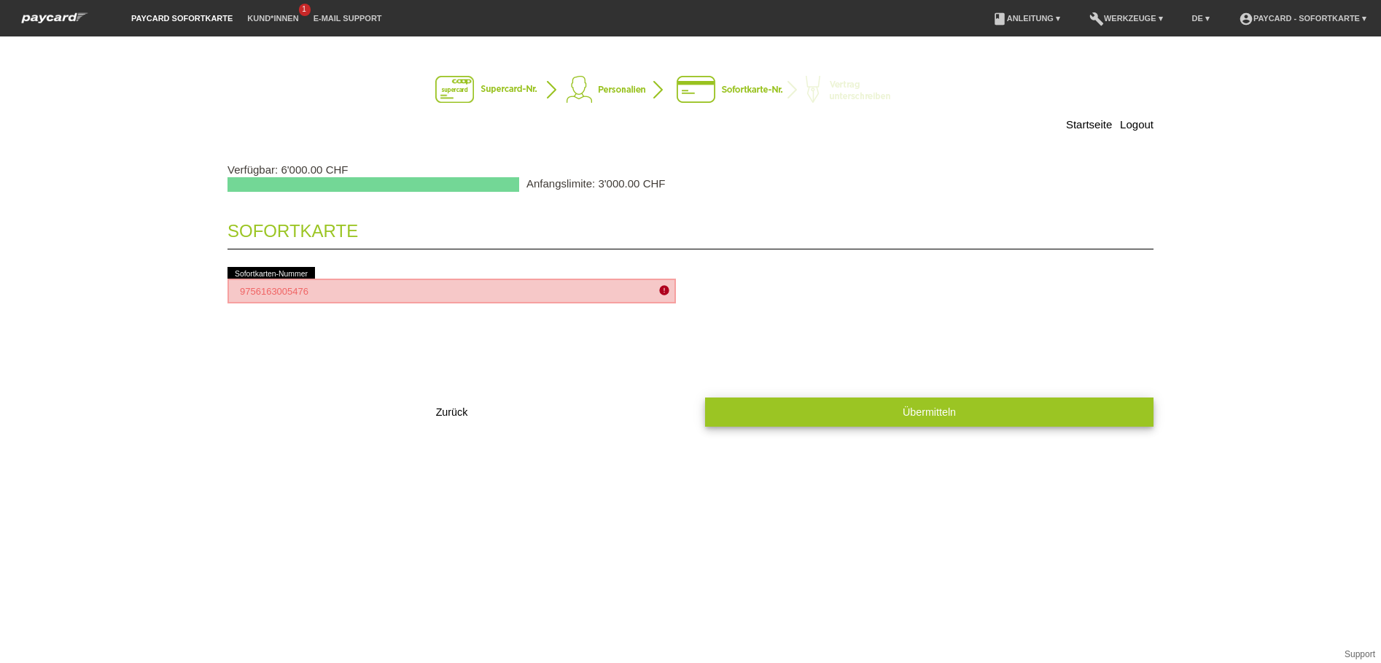
click at [919, 413] on span "Übermitteln" at bounding box center [928, 412] width 53 height 12
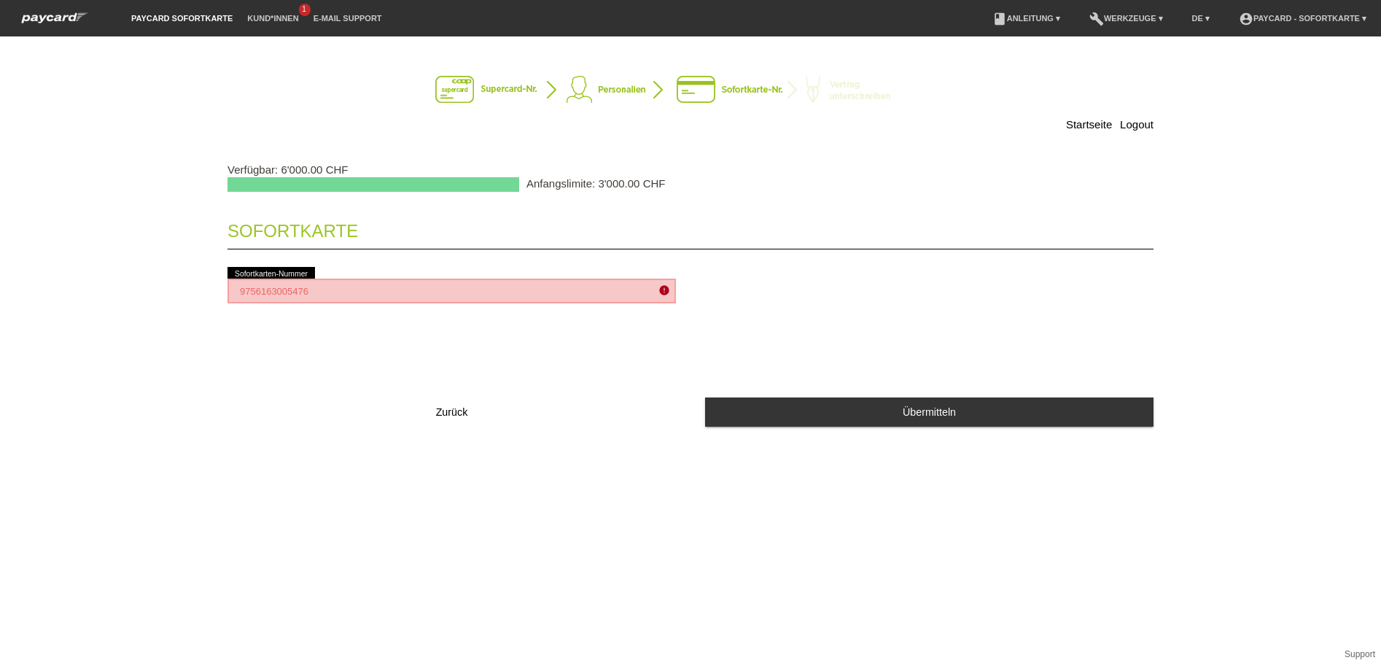
click at [661, 293] on icon "error" at bounding box center [664, 290] width 12 height 12
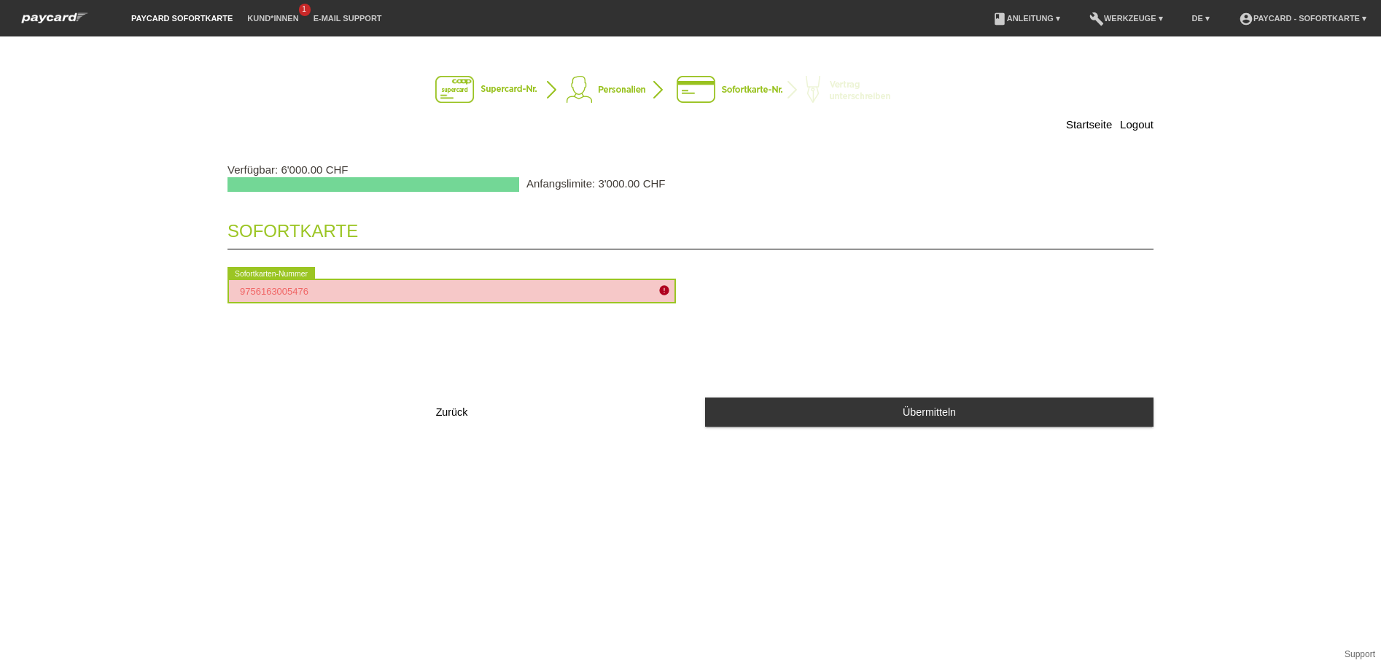
drag, startPoint x: 404, startPoint y: 289, endPoint x: 55, endPoint y: 282, distance: 348.5
click at [56, 282] on div "Startseite Logout Verfügbar: 6'000.00 CHF Anfangslimite: 3'000.00 CHF Sofortkar…" at bounding box center [690, 349] width 1381 height 626
drag, startPoint x: 375, startPoint y: 288, endPoint x: 17, endPoint y: 275, distance: 358.9
click at [17, 275] on div "Startseite Logout Verfügbar: 6'000.00 CHF Anfangslimite: 3'000.00 CHF Sofortkar…" at bounding box center [690, 349] width 1381 height 626
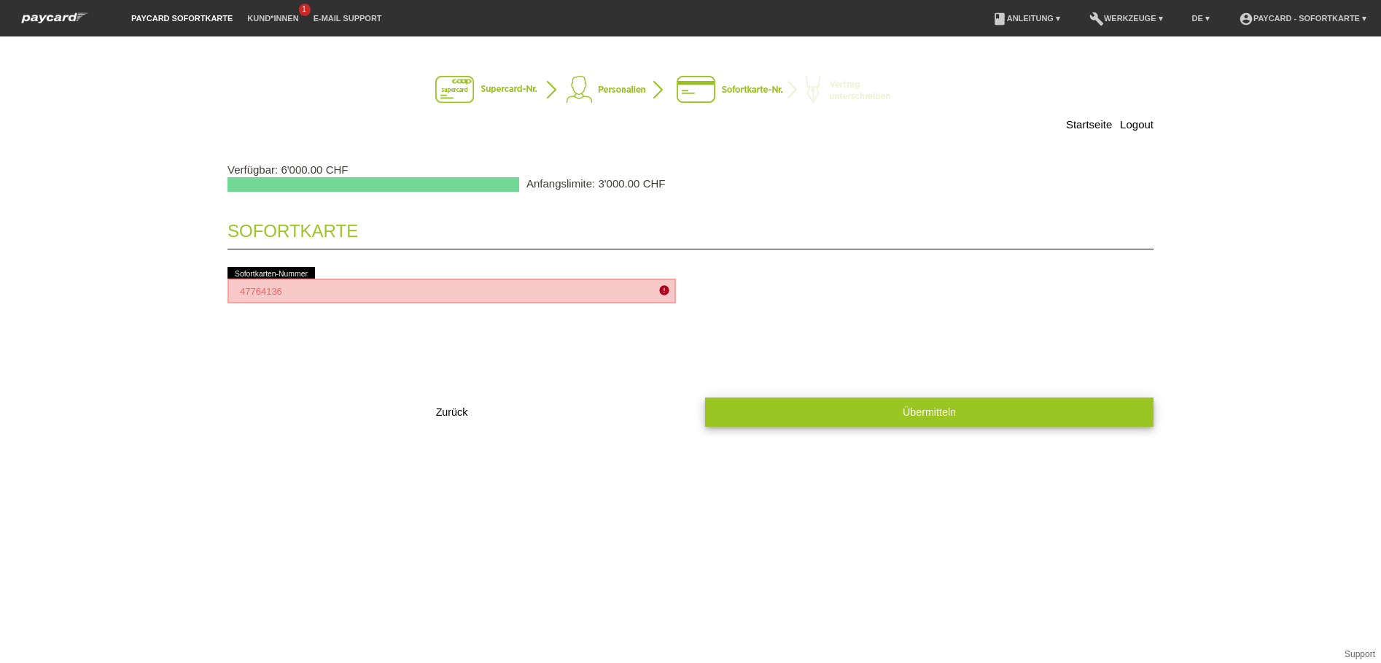
click at [866, 412] on button "Übermitteln" at bounding box center [929, 411] width 448 height 28
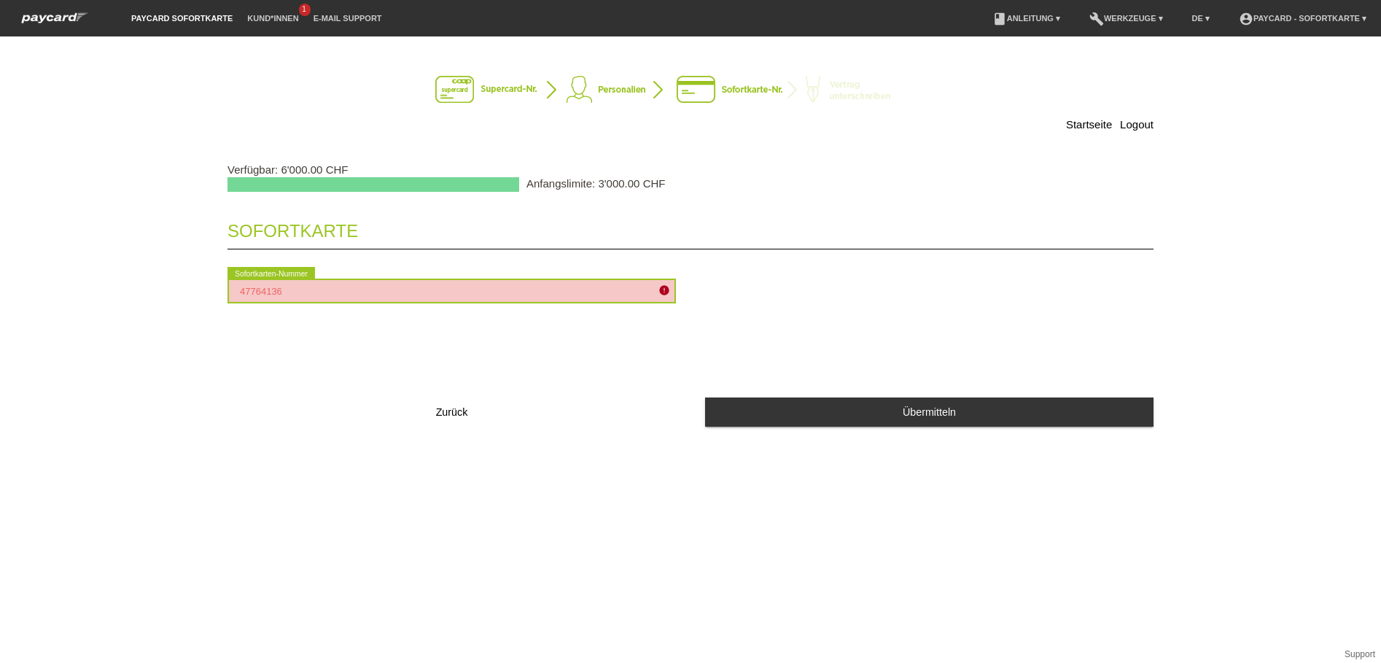
click at [381, 286] on input "47764136" at bounding box center [451, 290] width 448 height 25
drag, startPoint x: 370, startPoint y: 287, endPoint x: 55, endPoint y: 284, distance: 314.9
click at [55, 284] on div "Startseite Logout Verfügbar: 6'000.00 CHF Anfangslimite: 3'000.00 CHF Sofortkar…" at bounding box center [690, 349] width 1381 height 626
drag, startPoint x: 263, startPoint y: 293, endPoint x: 50, endPoint y: 290, distance: 213.6
click at [50, 290] on div "Startseite Logout Verfügbar: 6'000.00 CHF Anfangslimite: 3'000.00 CHF Sofortkar…" at bounding box center [690, 349] width 1381 height 626
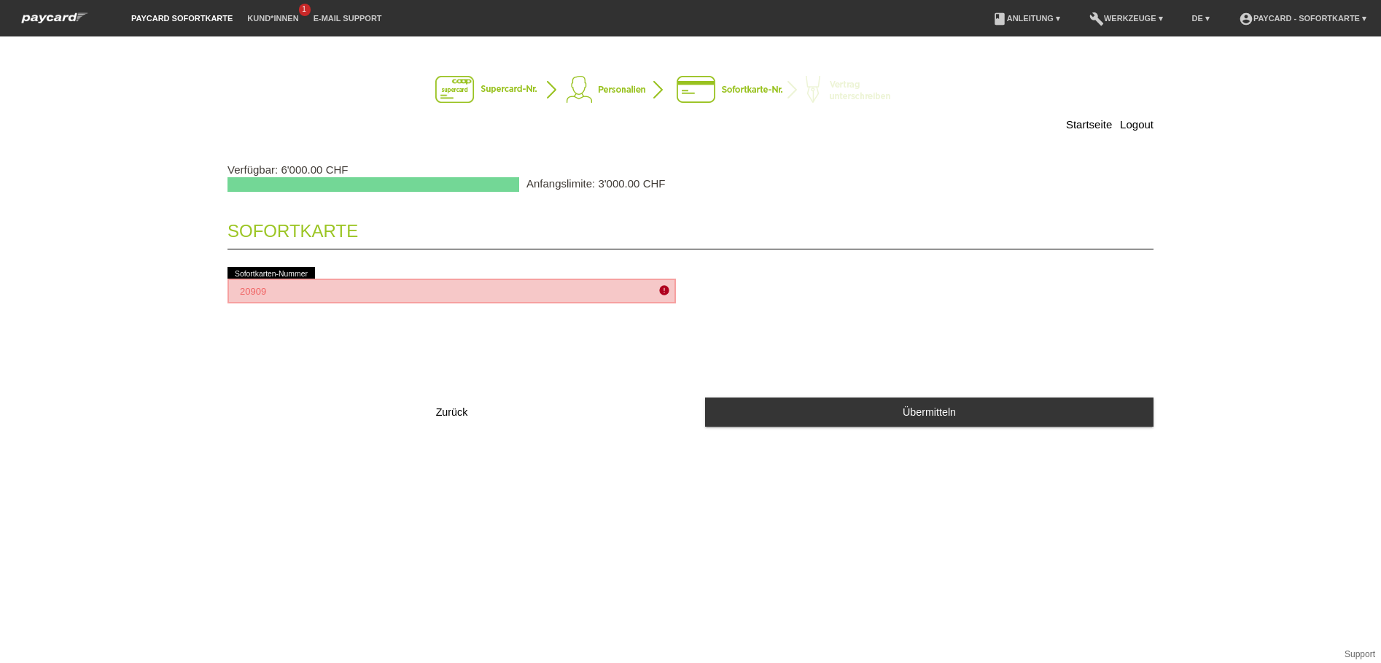
click at [665, 292] on icon "error" at bounding box center [664, 290] width 12 height 12
click at [666, 287] on icon "error" at bounding box center [664, 290] width 12 height 12
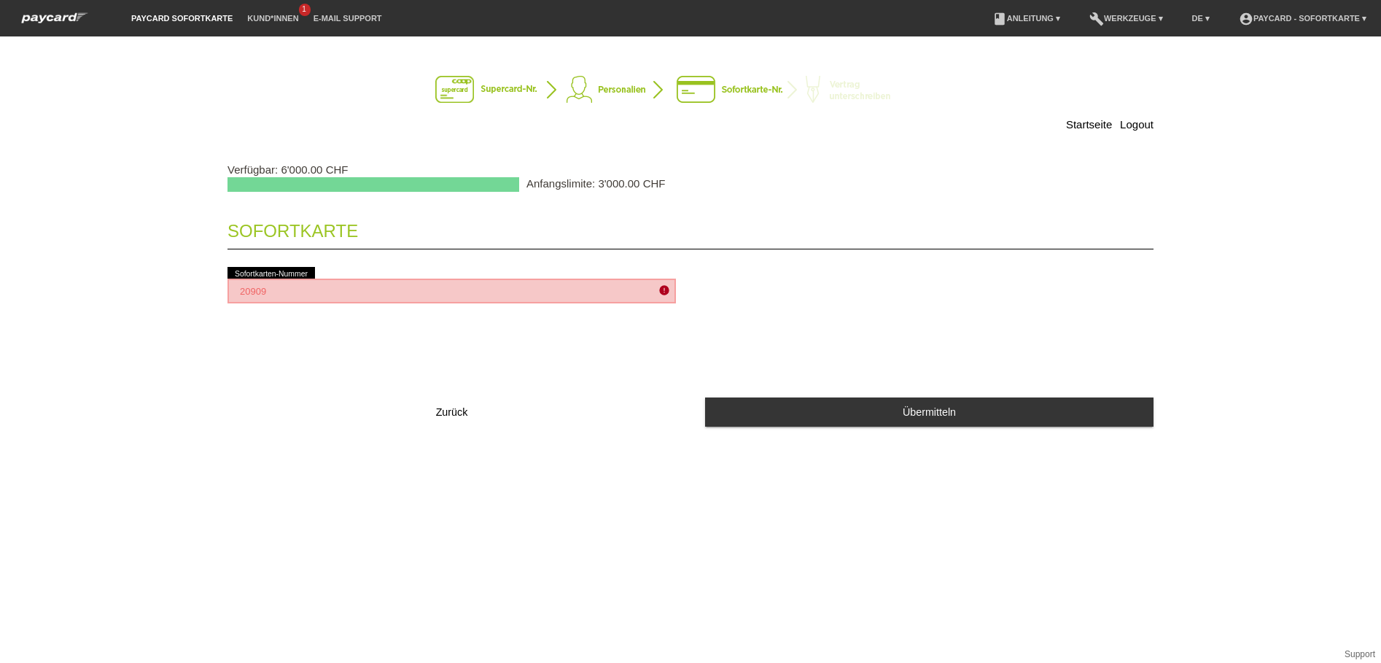
click at [666, 287] on icon "error" at bounding box center [664, 290] width 12 height 12
click at [422, 280] on div "20909 error Sofortkarten-Nummer" at bounding box center [451, 291] width 448 height 54
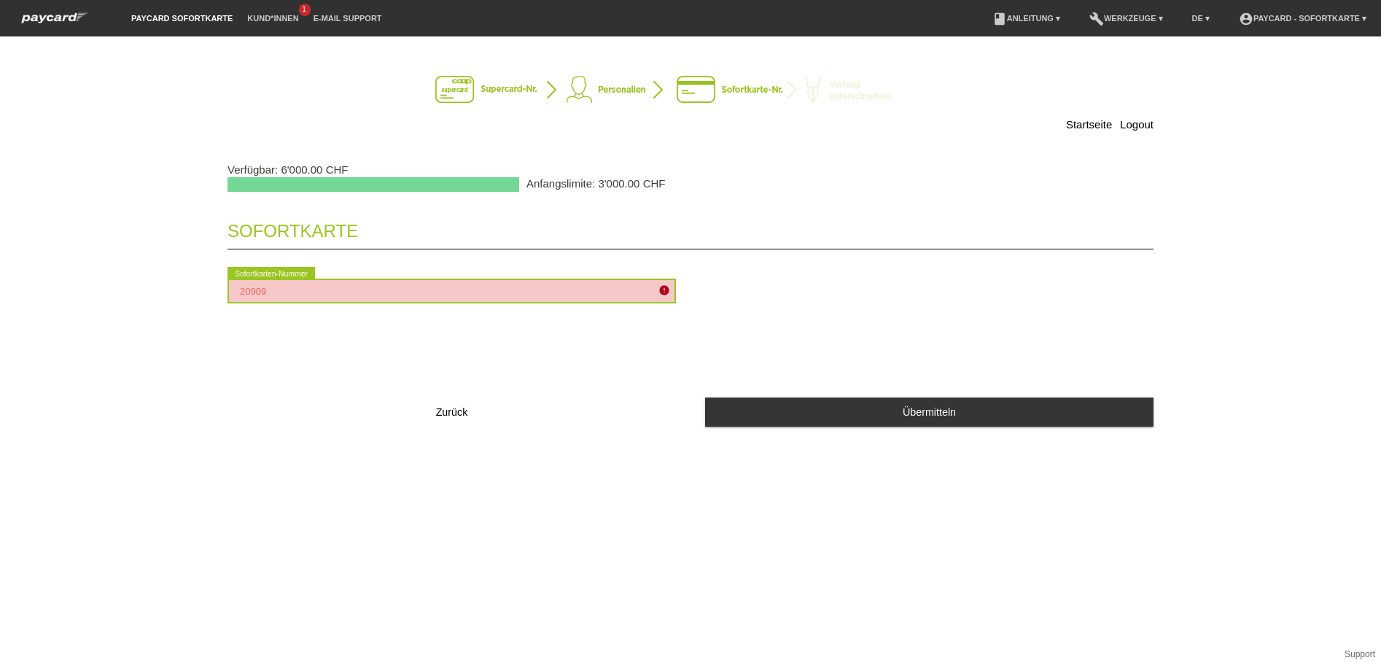
click at [306, 287] on input "20909" at bounding box center [451, 290] width 448 height 25
drag, startPoint x: 294, startPoint y: 289, endPoint x: 201, endPoint y: 287, distance: 92.6
click at [201, 287] on div "Startseite Logout Verfügbar: 6'000.00 CHF Anfangslimite: 3'000.00 CHF Sofortkar…" at bounding box center [690, 246] width 1021 height 391
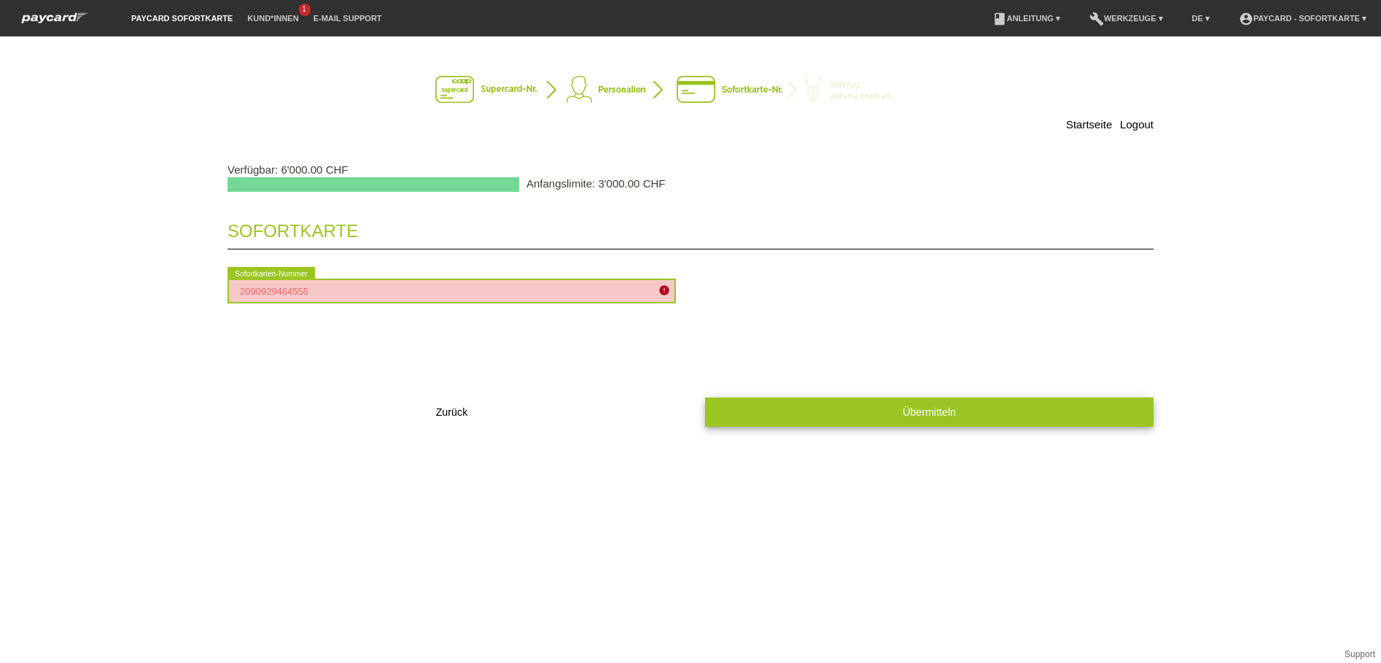
type input "2090929464555"
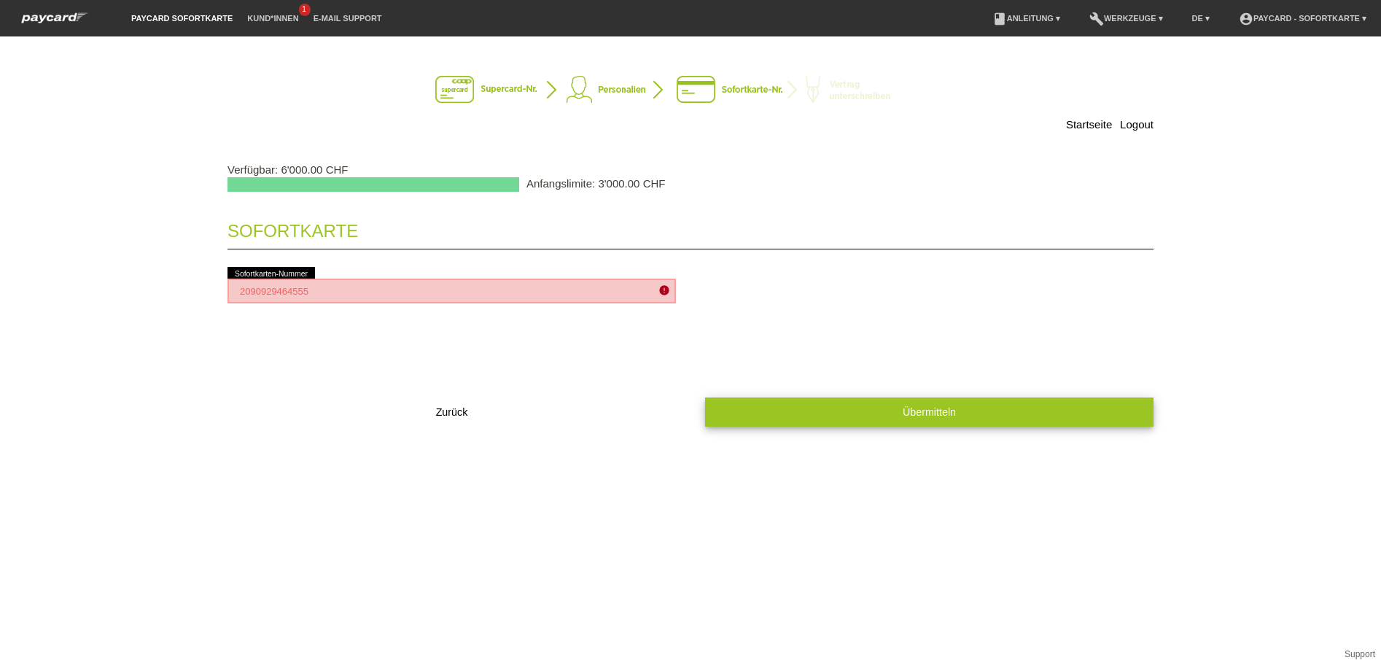
click at [892, 416] on button "Übermitteln" at bounding box center [929, 411] width 448 height 28
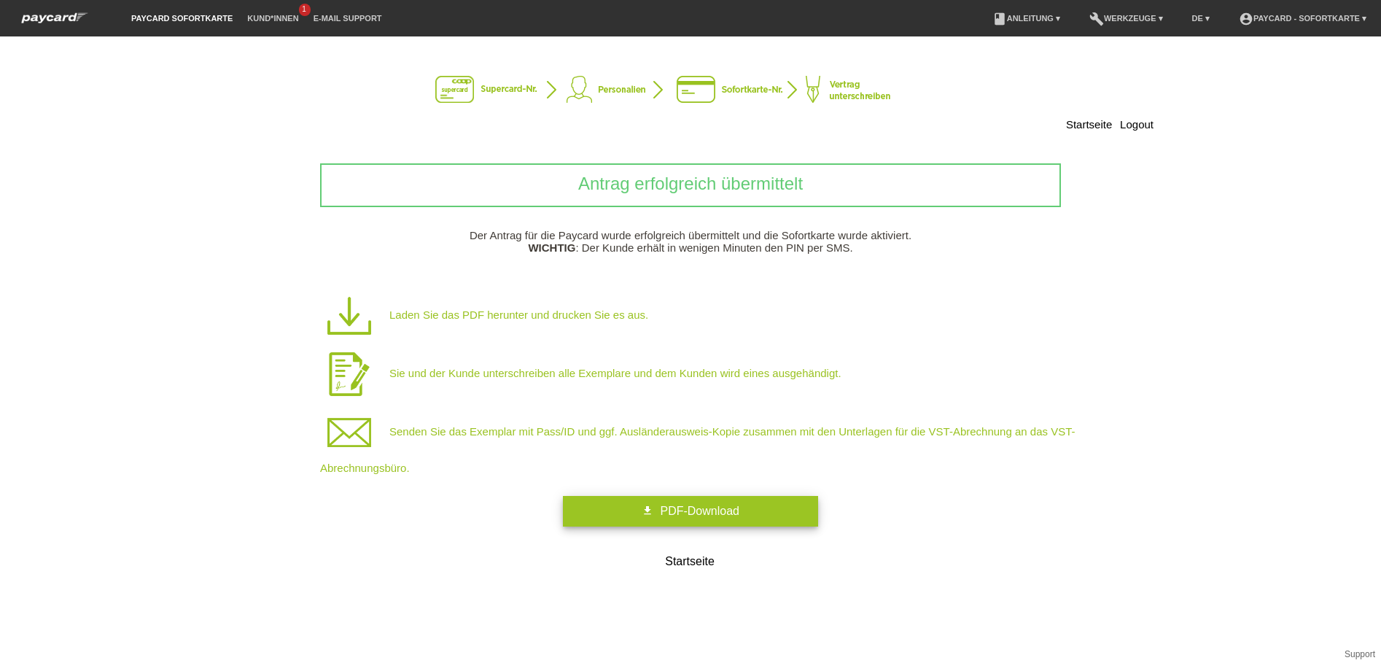
click at [694, 508] on span "PDF-Download" at bounding box center [699, 510] width 79 height 12
click at [686, 563] on link "Startseite" at bounding box center [690, 561] width 255 height 23
